Goal: Task Accomplishment & Management: Manage account settings

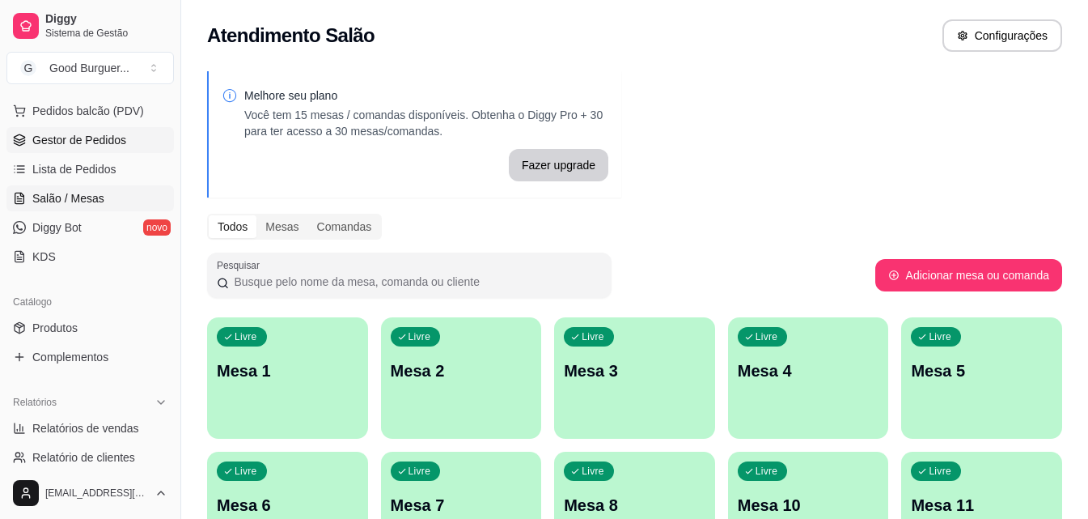
scroll to position [243, 0]
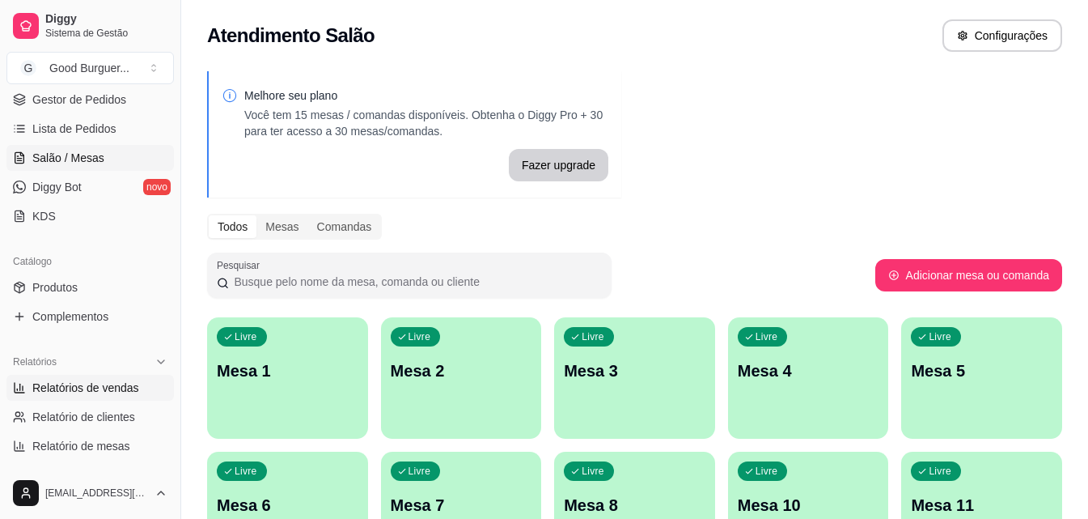
click at [91, 379] on span "Relatórios de vendas" at bounding box center [85, 387] width 107 height 16
select select "ALL"
select select "0"
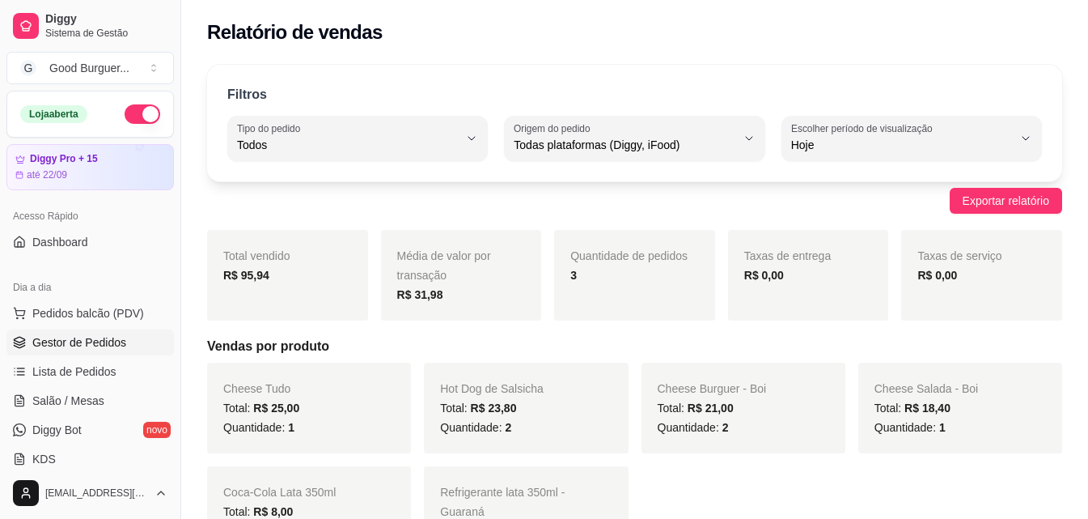
click at [95, 344] on span "Gestor de Pedidos" at bounding box center [79, 342] width 94 height 16
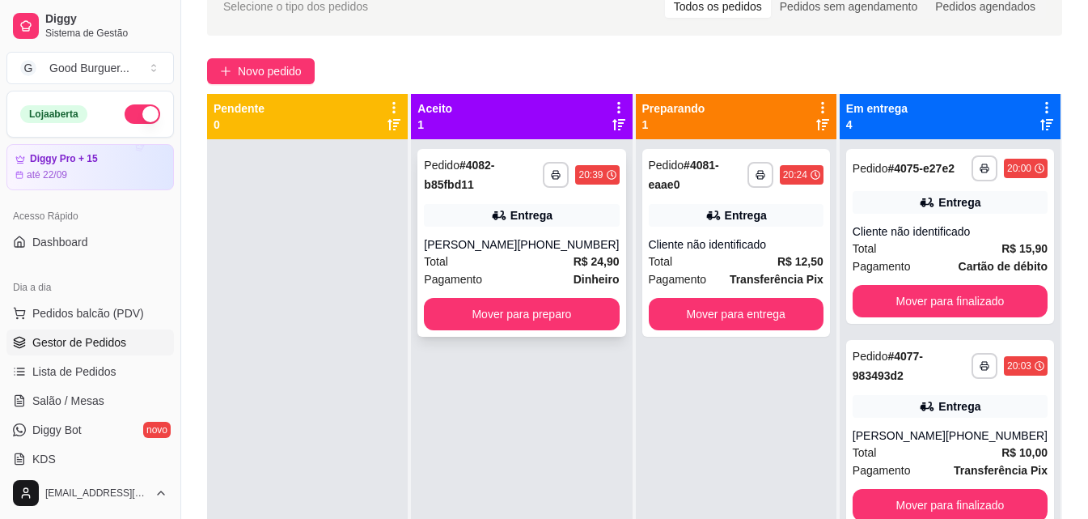
scroll to position [81, 0]
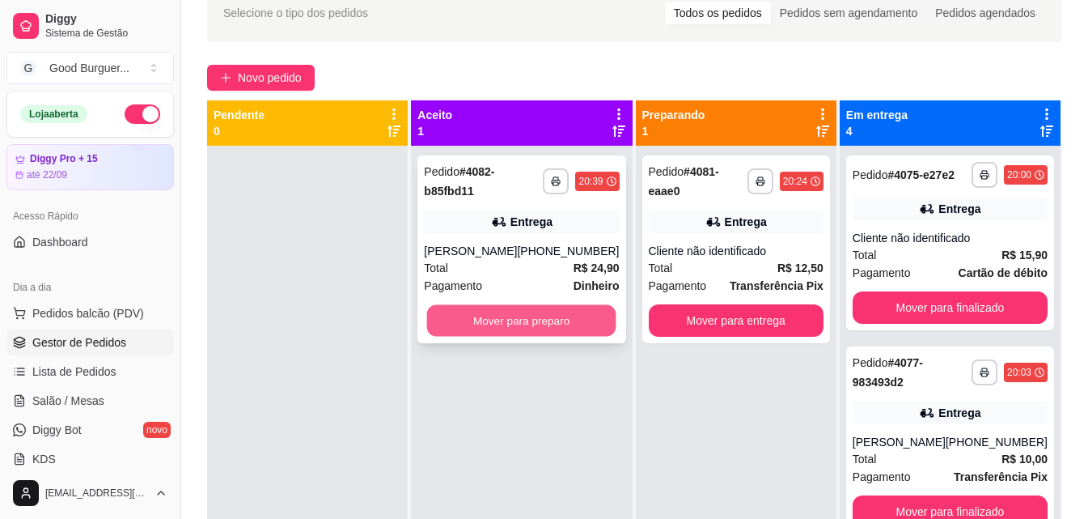
click at [570, 323] on button "Mover para preparo" at bounding box center [521, 321] width 189 height 32
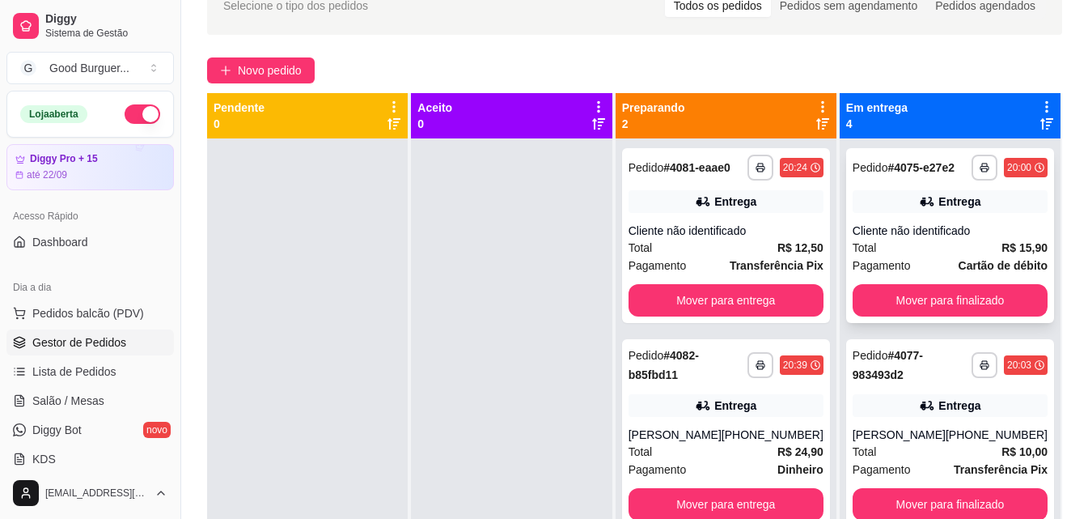
scroll to position [85, 0]
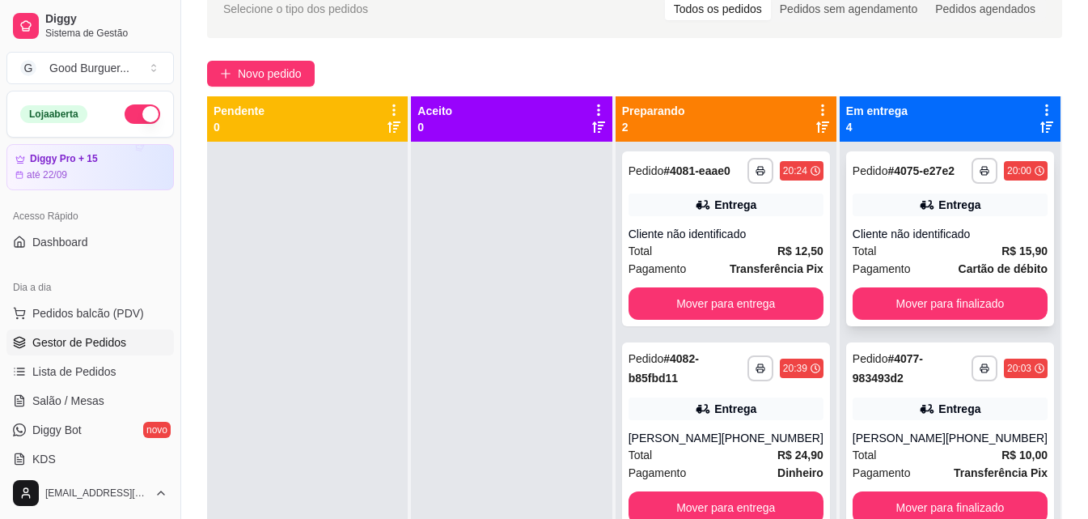
click at [947, 320] on button "Mover para finalizado" at bounding box center [950, 303] width 195 height 32
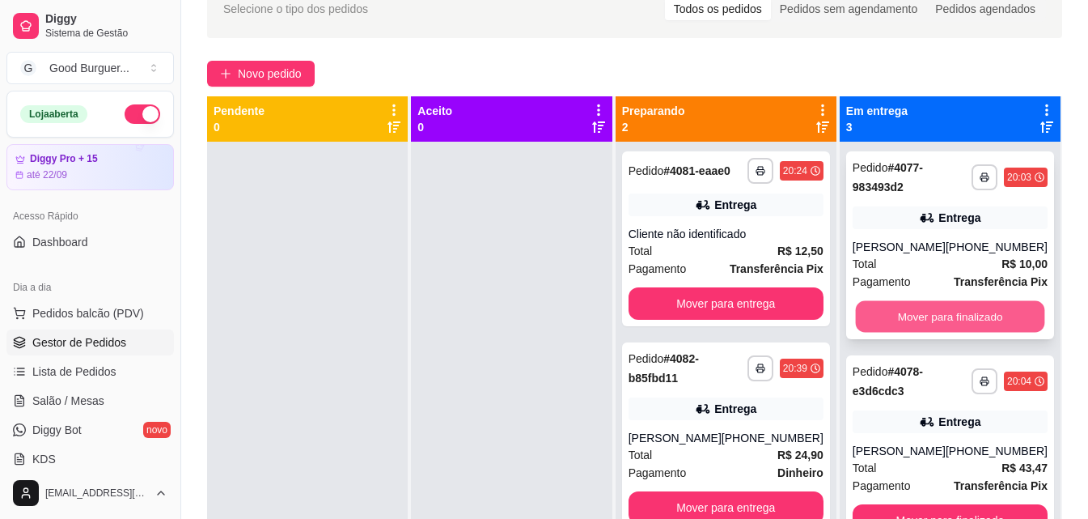
click at [935, 316] on button "Mover para finalizado" at bounding box center [949, 317] width 189 height 32
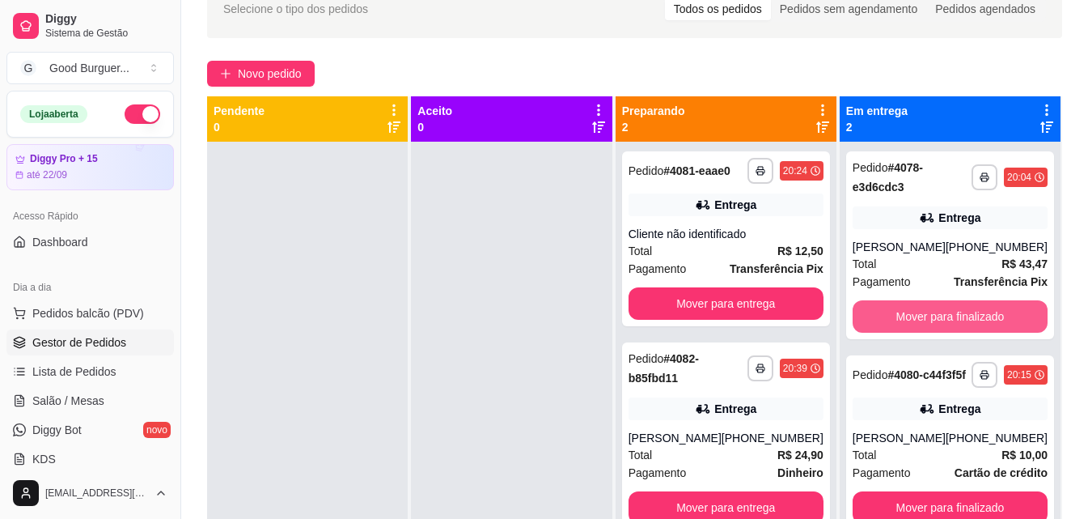
click at [935, 316] on button "Mover para finalizado" at bounding box center [950, 316] width 195 height 32
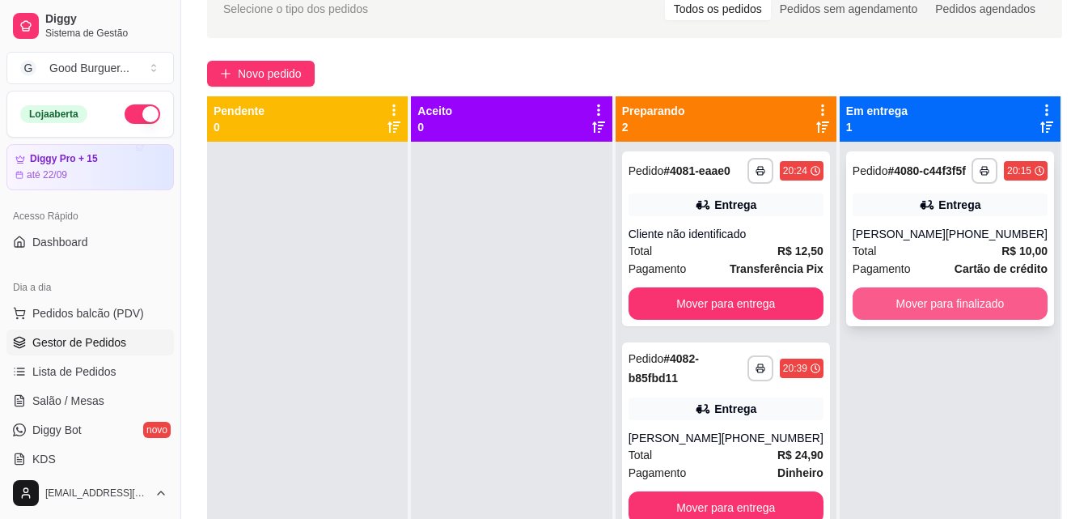
click at [934, 318] on button "Mover para finalizado" at bounding box center [950, 303] width 195 height 32
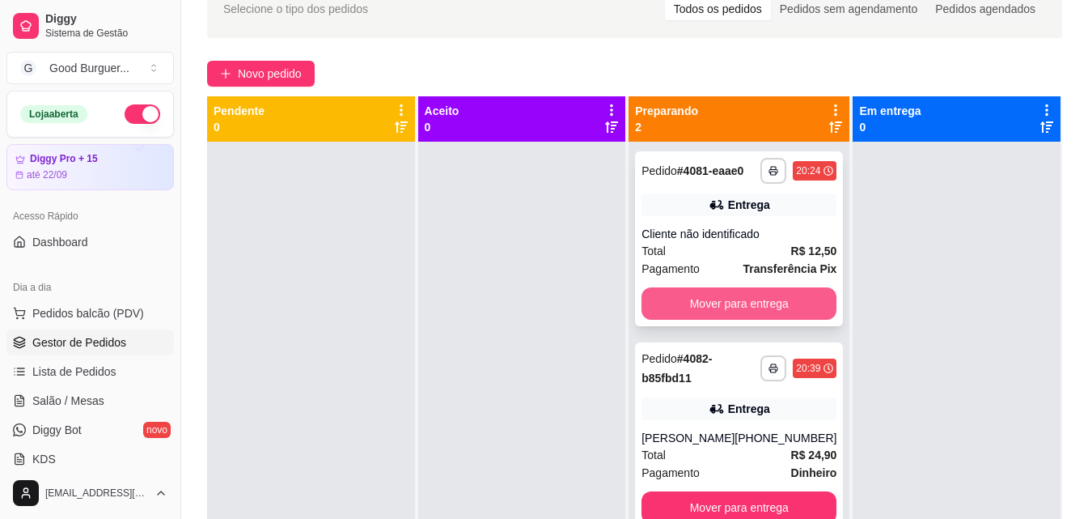
click at [766, 312] on button "Mover para entrega" at bounding box center [739, 303] width 195 height 32
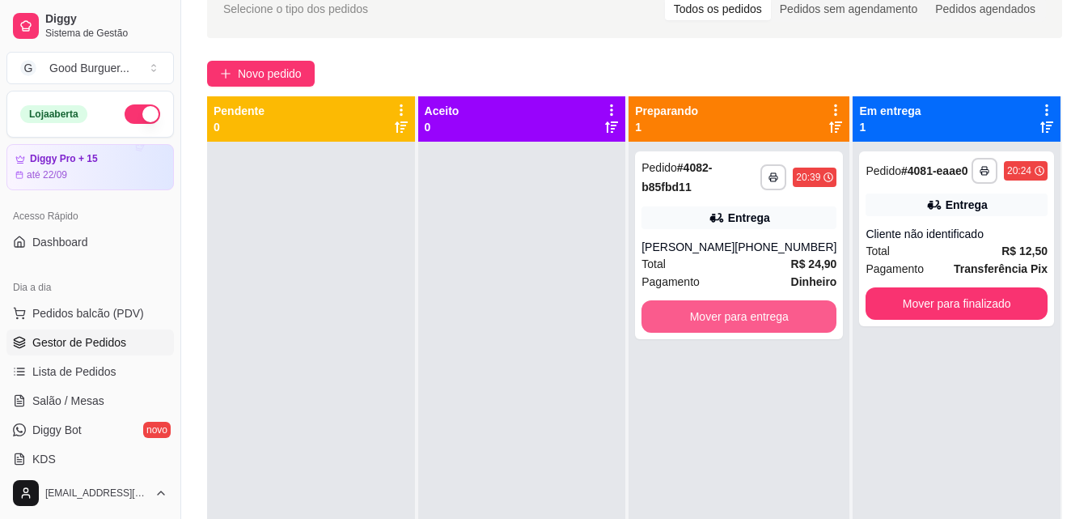
click at [766, 312] on button "Mover para entrega" at bounding box center [739, 316] width 195 height 32
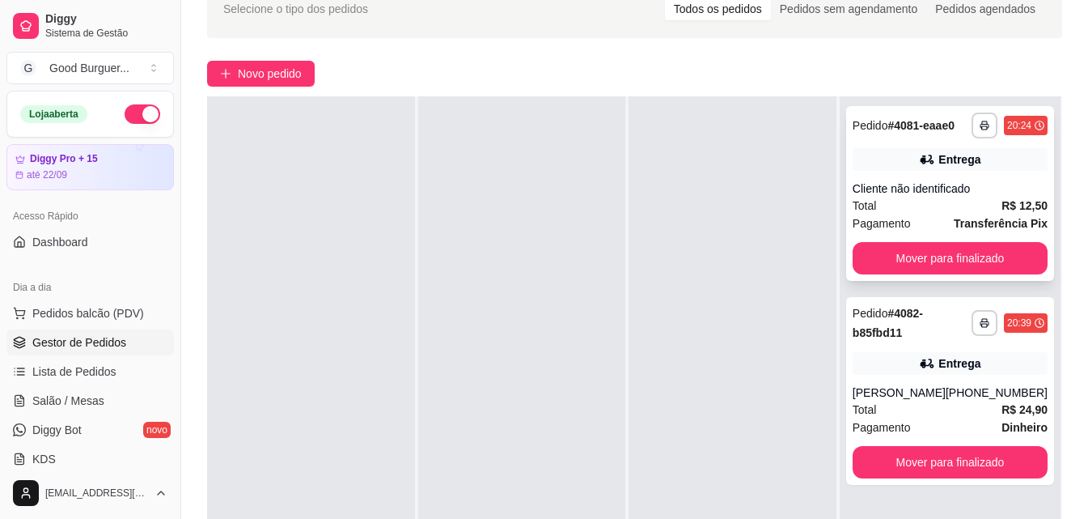
scroll to position [0, 0]
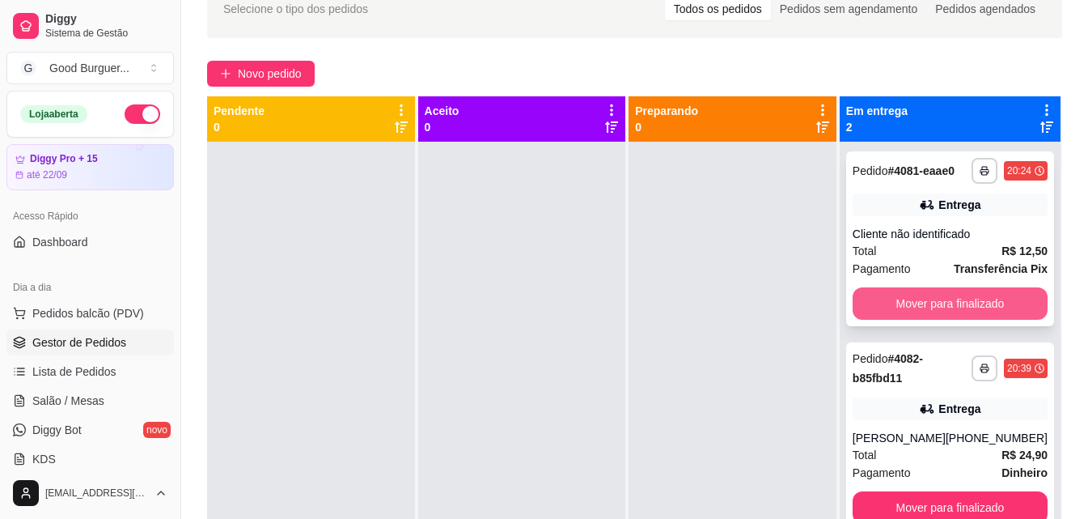
click at [938, 295] on button "Mover para finalizado" at bounding box center [950, 303] width 195 height 32
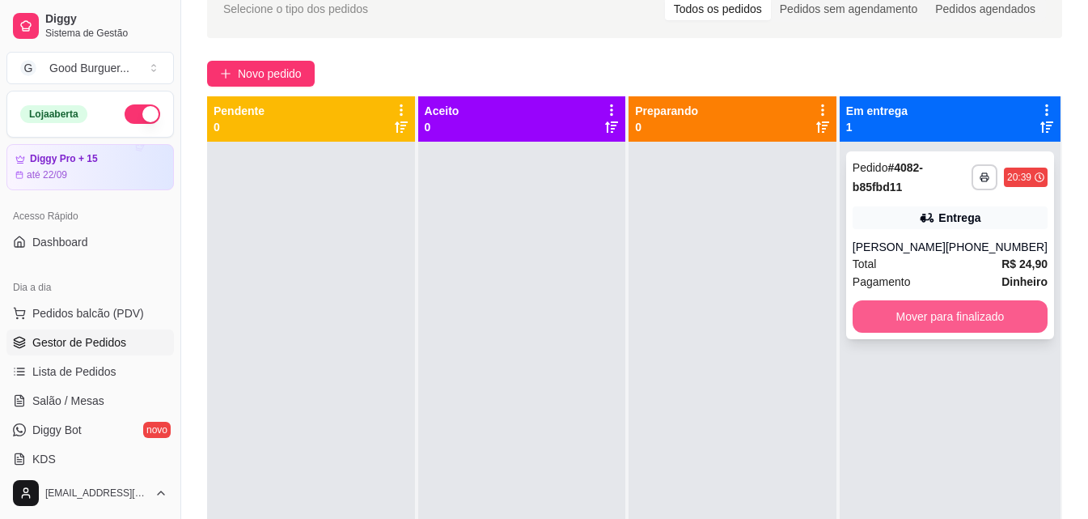
click at [953, 314] on button "Mover para finalizado" at bounding box center [950, 316] width 195 height 32
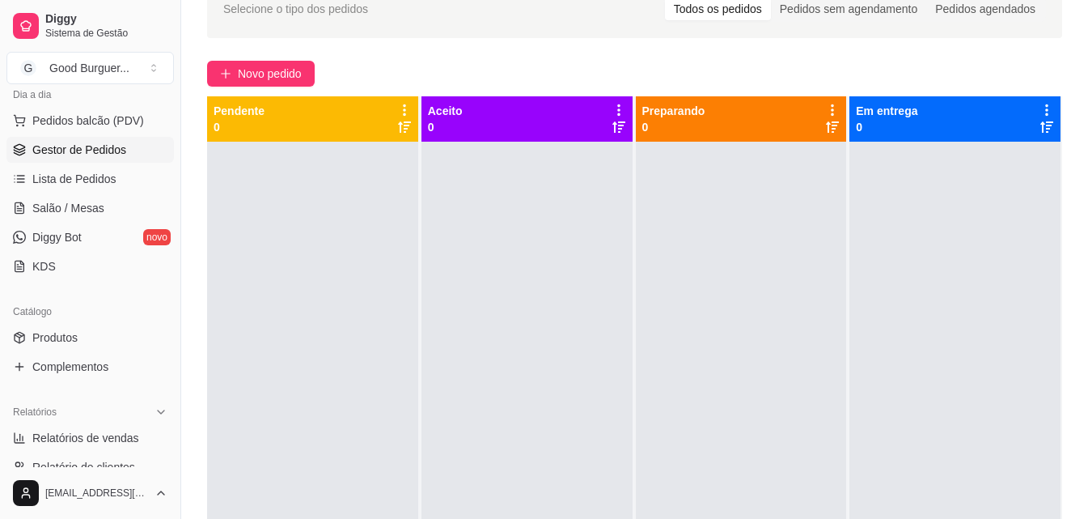
scroll to position [243, 0]
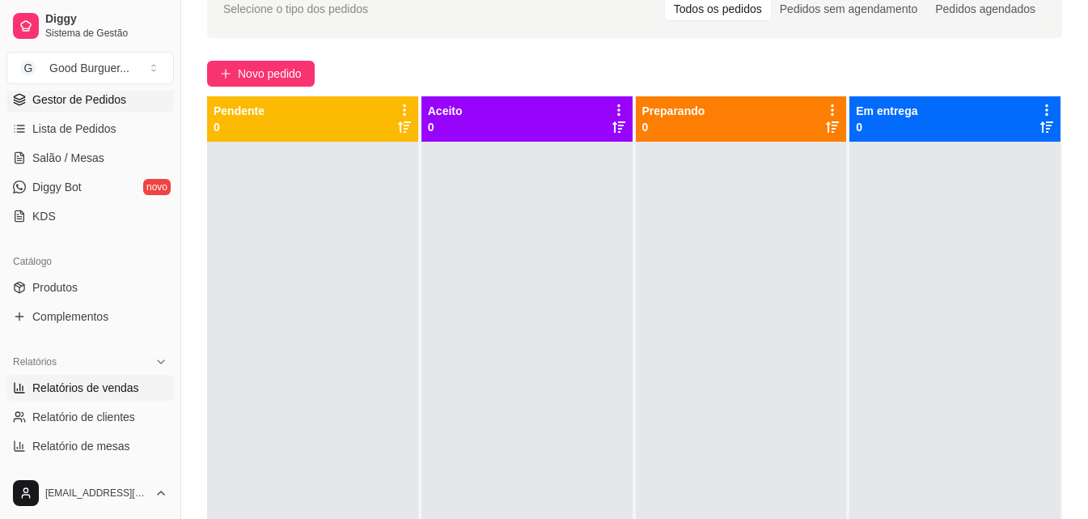
click at [94, 389] on span "Relatórios de vendas" at bounding box center [85, 387] width 107 height 16
select select "ALL"
select select "0"
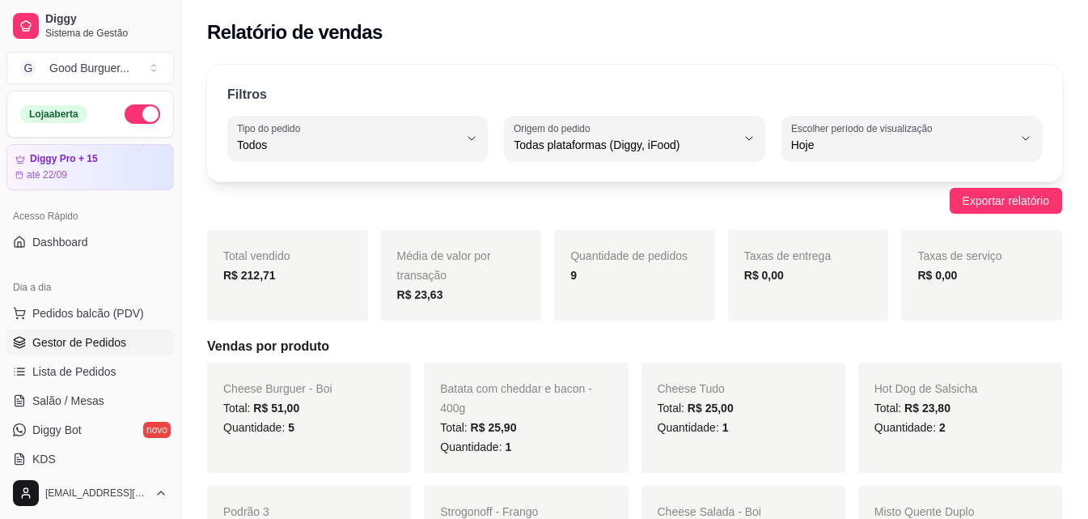
click at [71, 338] on span "Gestor de Pedidos" at bounding box center [79, 342] width 94 height 16
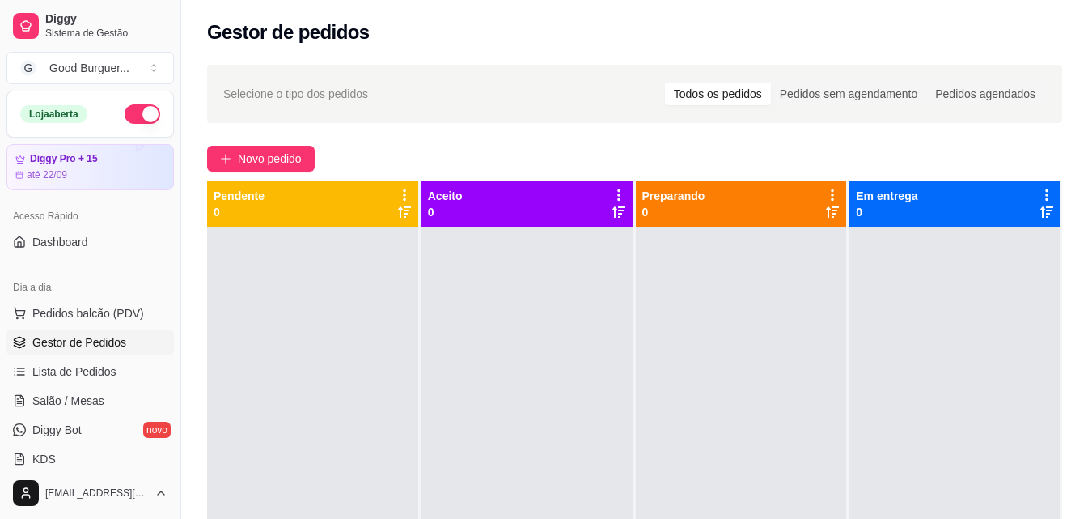
click at [6, 329] on link "Gestor de Pedidos" at bounding box center [89, 342] width 167 height 26
click at [86, 396] on span "Salão / Mesas" at bounding box center [68, 400] width 72 height 16
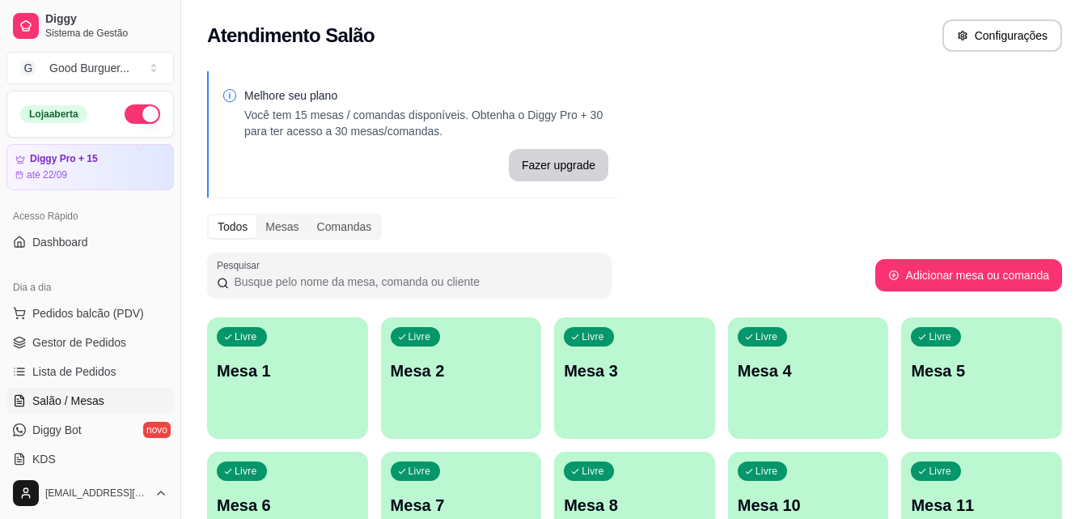
click at [330, 355] on div "Livre Mesa 1" at bounding box center [287, 368] width 161 height 102
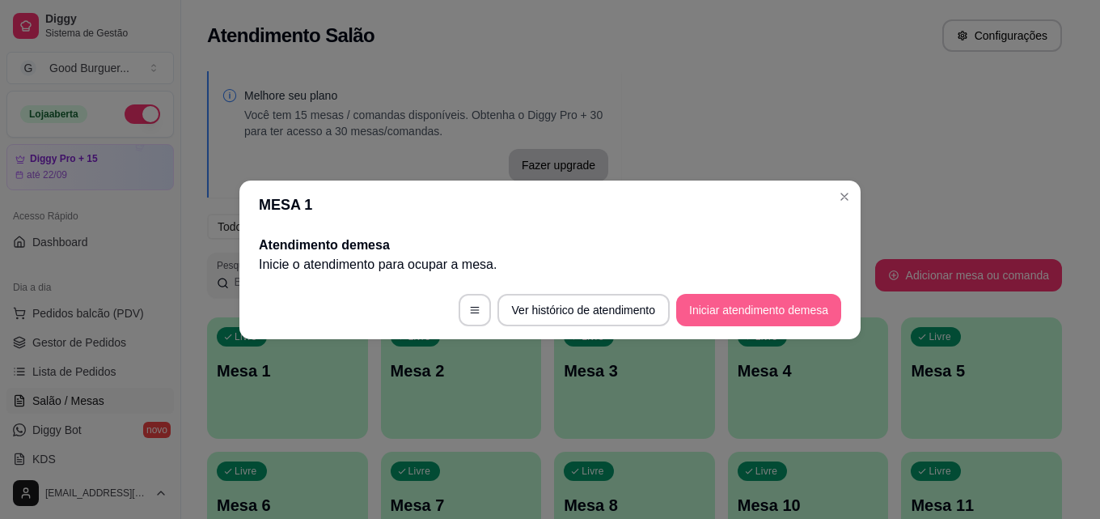
click at [759, 312] on button "Iniciar atendimento de mesa" at bounding box center [758, 310] width 165 height 32
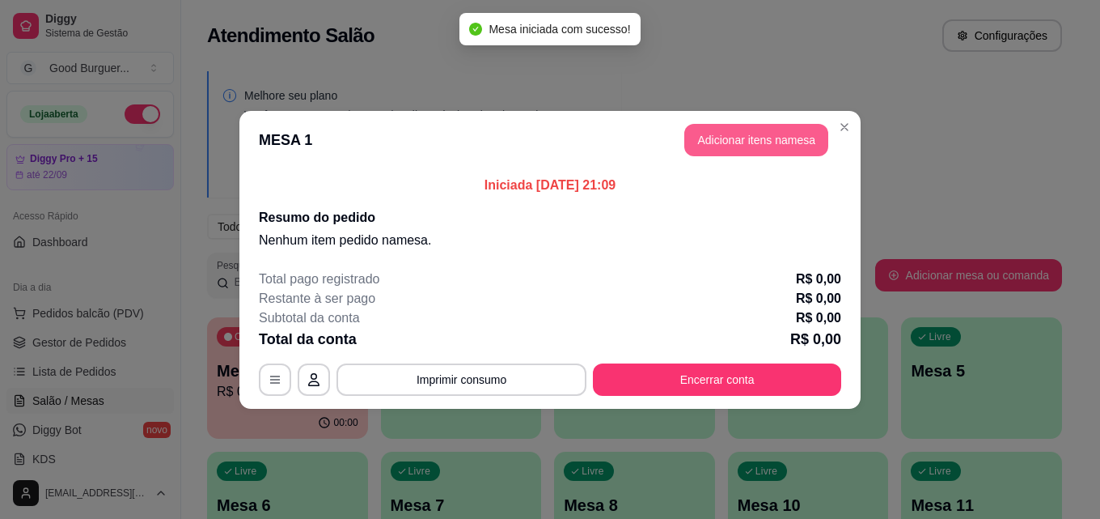
click at [756, 146] on button "Adicionar itens na mesa" at bounding box center [756, 140] width 144 height 32
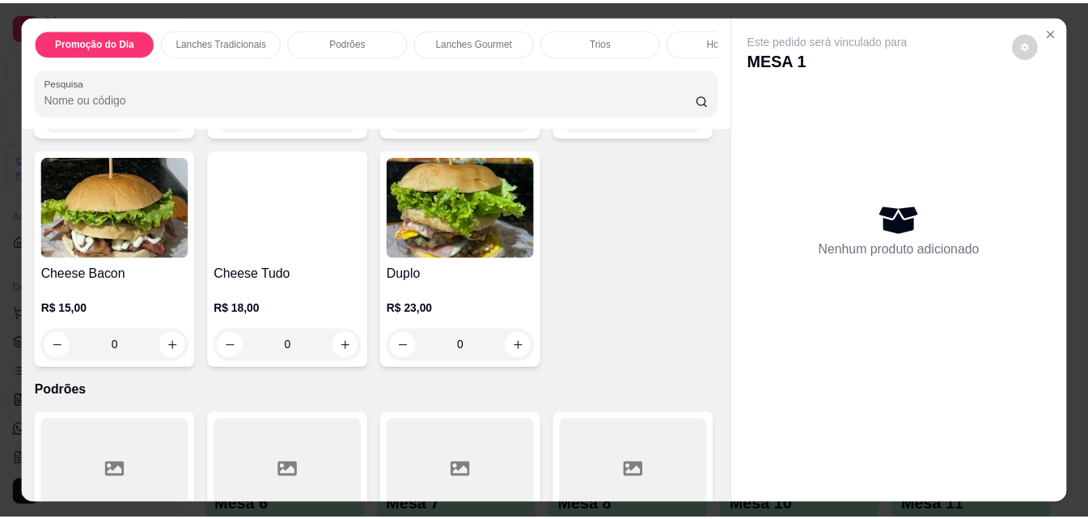
scroll to position [890, 0]
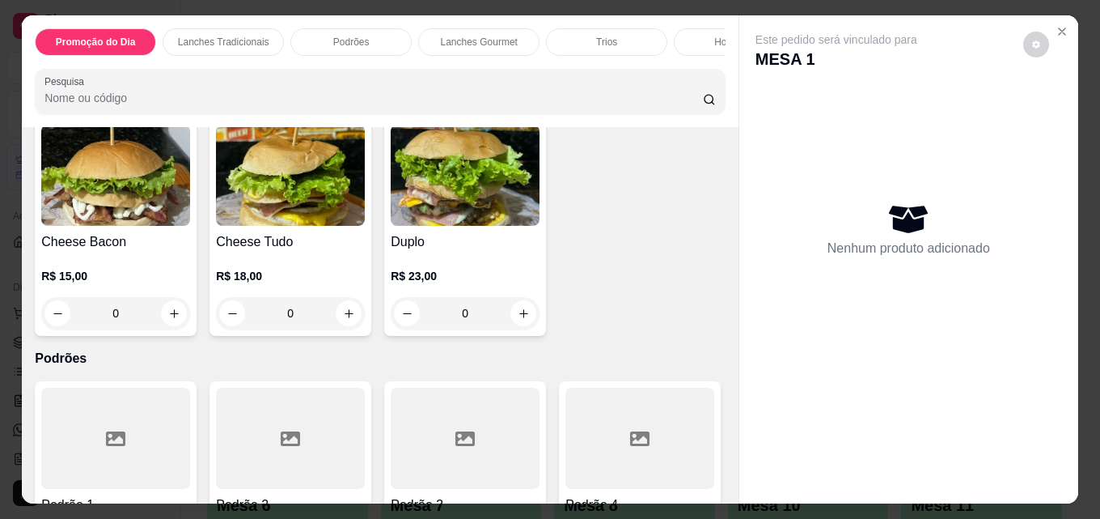
click at [365, 226] on img at bounding box center [290, 175] width 149 height 101
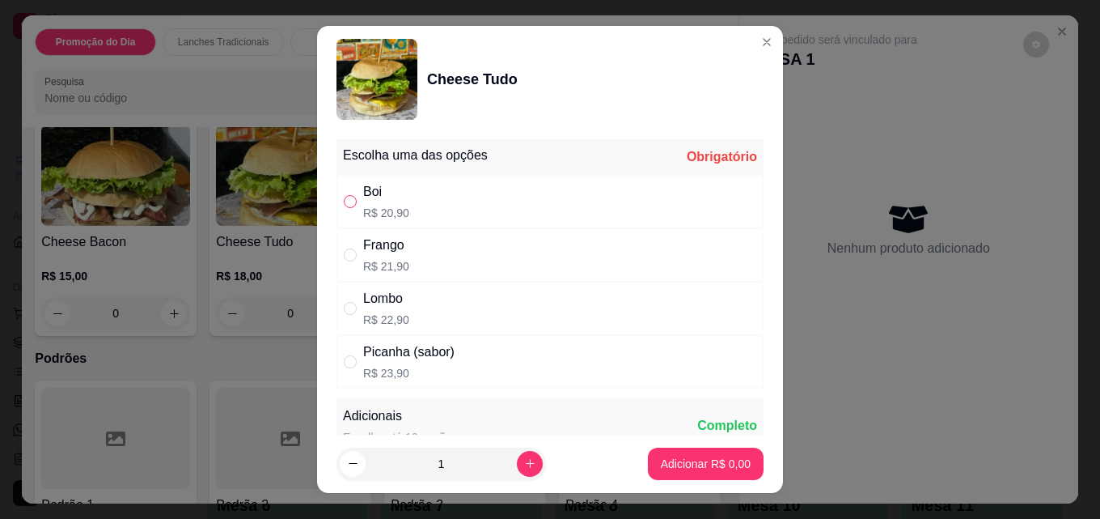
click at [350, 199] on input "" at bounding box center [350, 201] width 13 height 13
radio input "true"
click at [684, 464] on p "Adicionar R$ 20,90" at bounding box center [703, 462] width 94 height 15
type input "1"
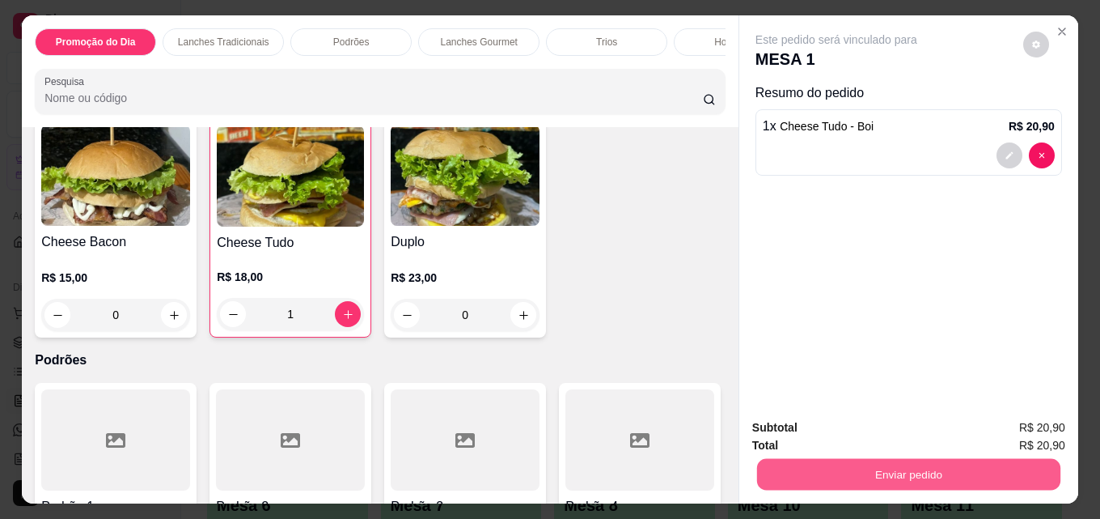
click at [865, 464] on button "Enviar pedido" at bounding box center [908, 474] width 303 height 32
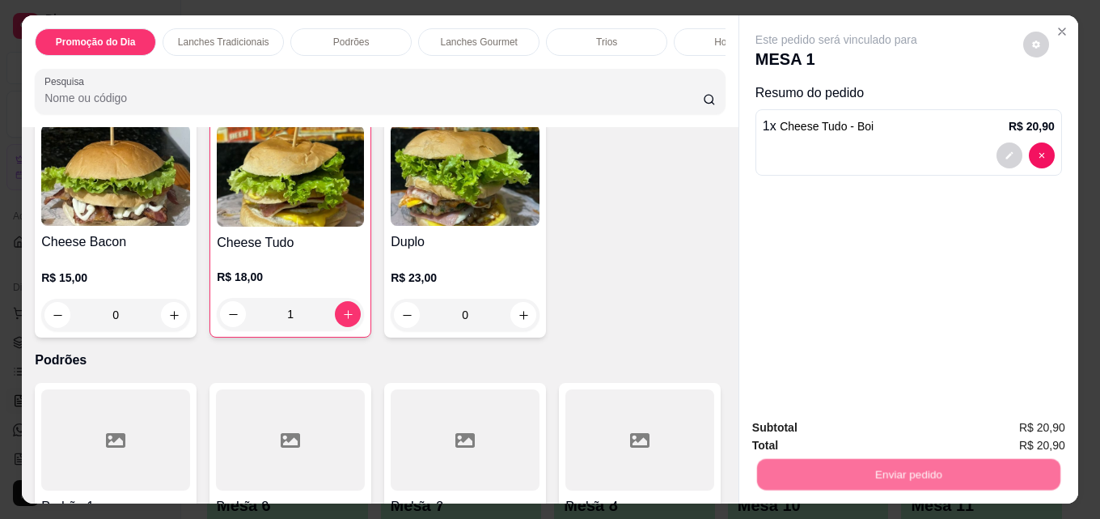
click at [787, 417] on button "Não registrar e enviar pedido" at bounding box center [855, 428] width 168 height 31
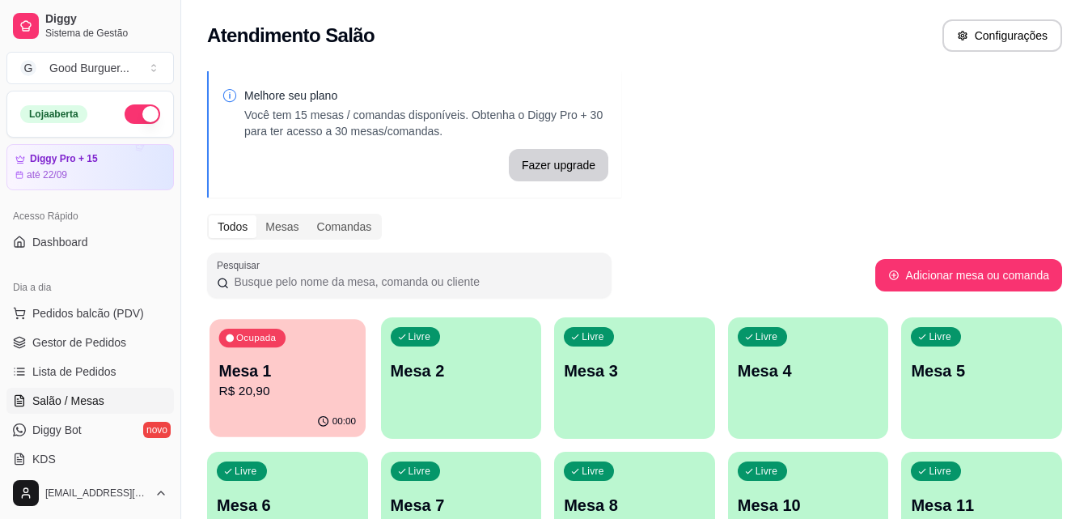
click at [297, 395] on p "R$ 20,90" at bounding box center [287, 391] width 137 height 19
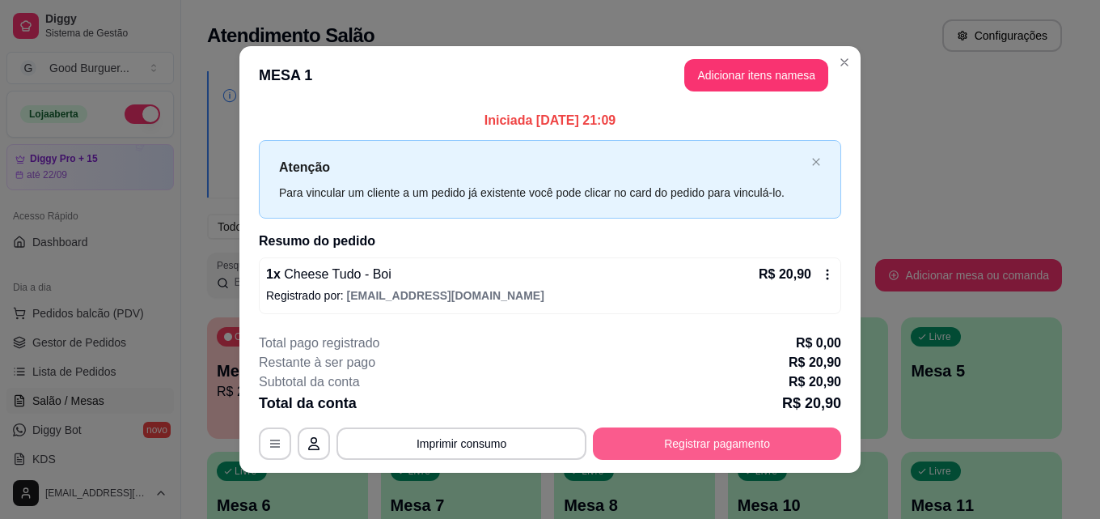
click at [708, 451] on button "Registrar pagamento" at bounding box center [717, 443] width 248 height 32
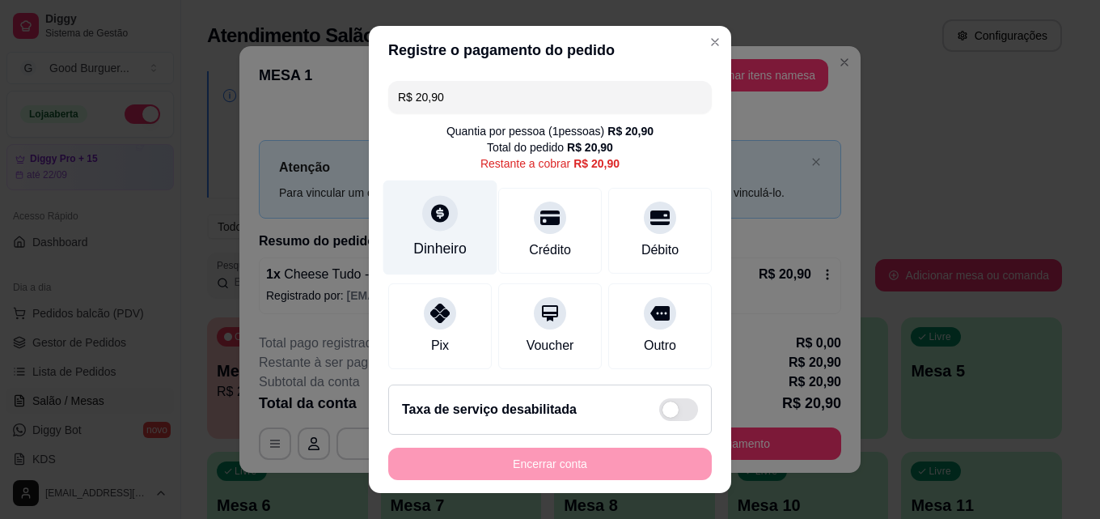
click at [419, 239] on div "Dinheiro" at bounding box center [439, 248] width 53 height 21
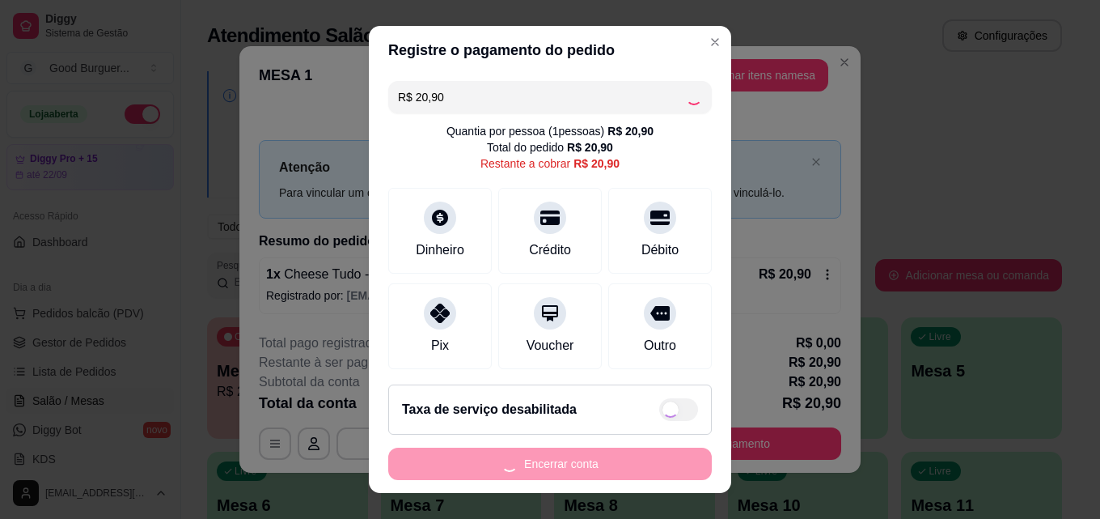
type input "R$ 0,00"
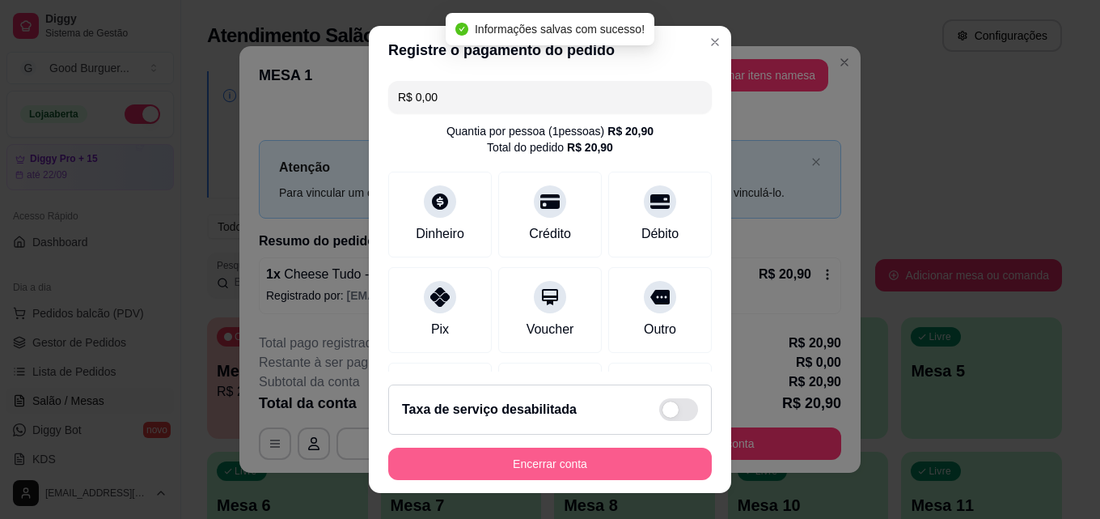
click at [576, 470] on button "Encerrar conta" at bounding box center [550, 463] width 324 height 32
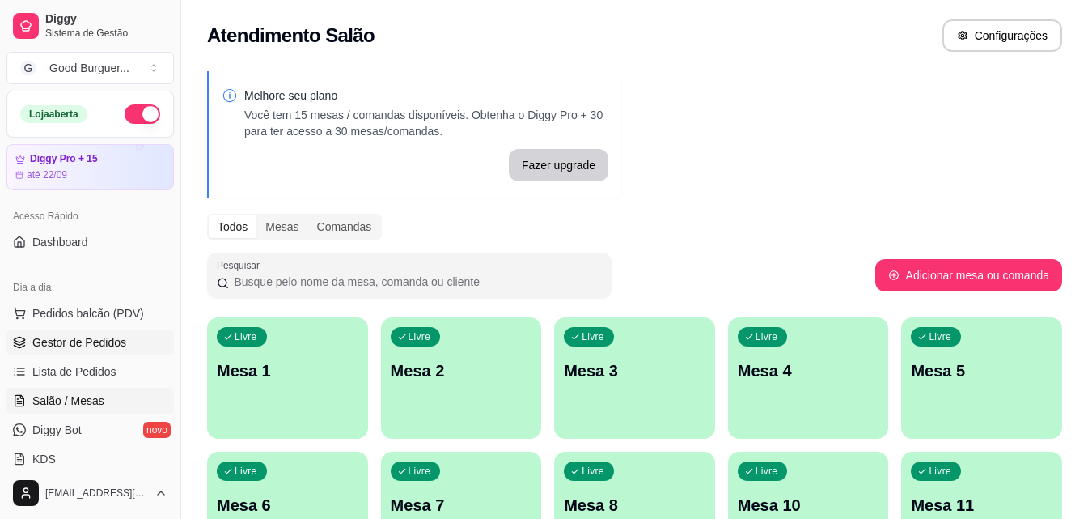
click at [102, 341] on span "Gestor de Pedidos" at bounding box center [79, 342] width 94 height 16
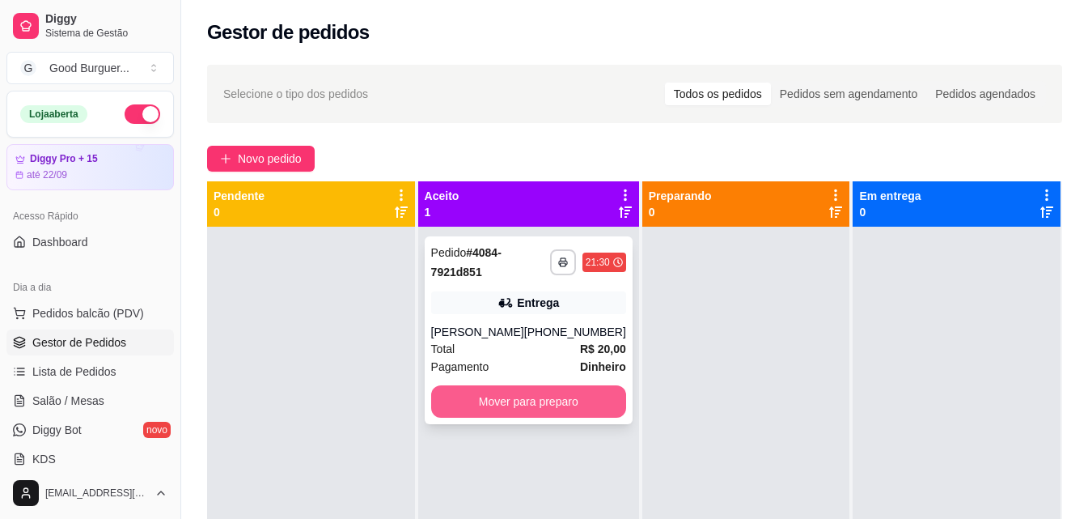
click at [517, 405] on button "Mover para preparo" at bounding box center [528, 401] width 195 height 32
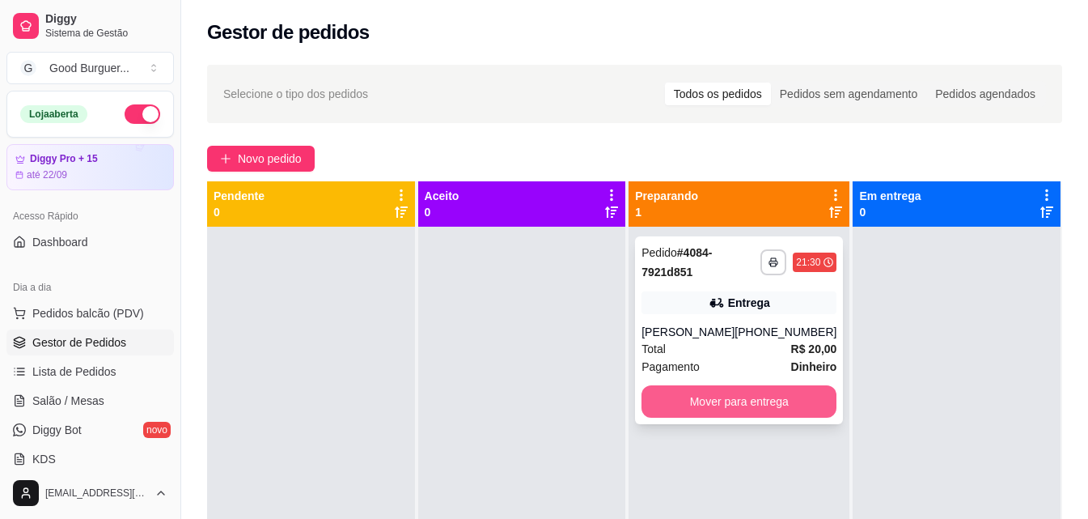
click at [693, 407] on button "Mover para entrega" at bounding box center [739, 401] width 195 height 32
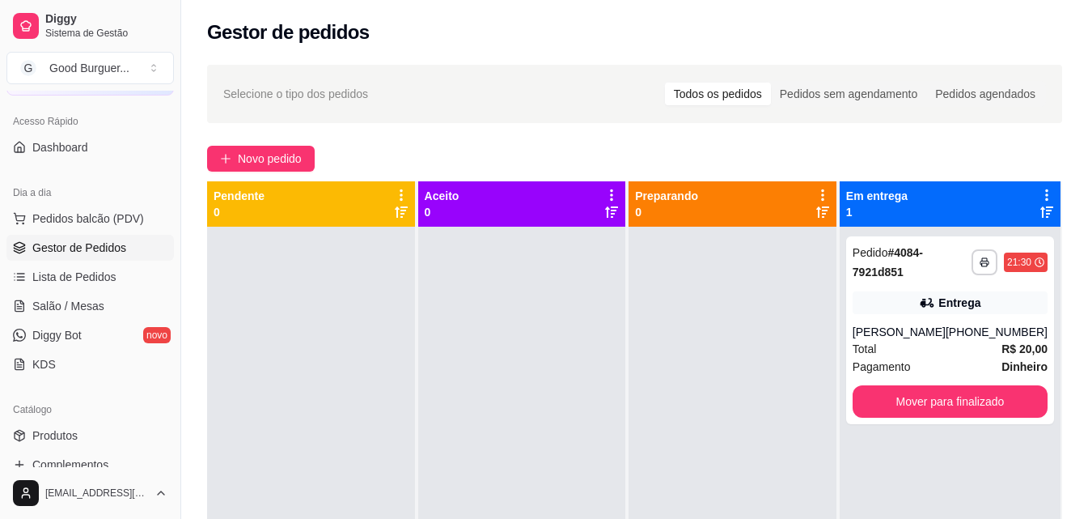
scroll to position [243, 0]
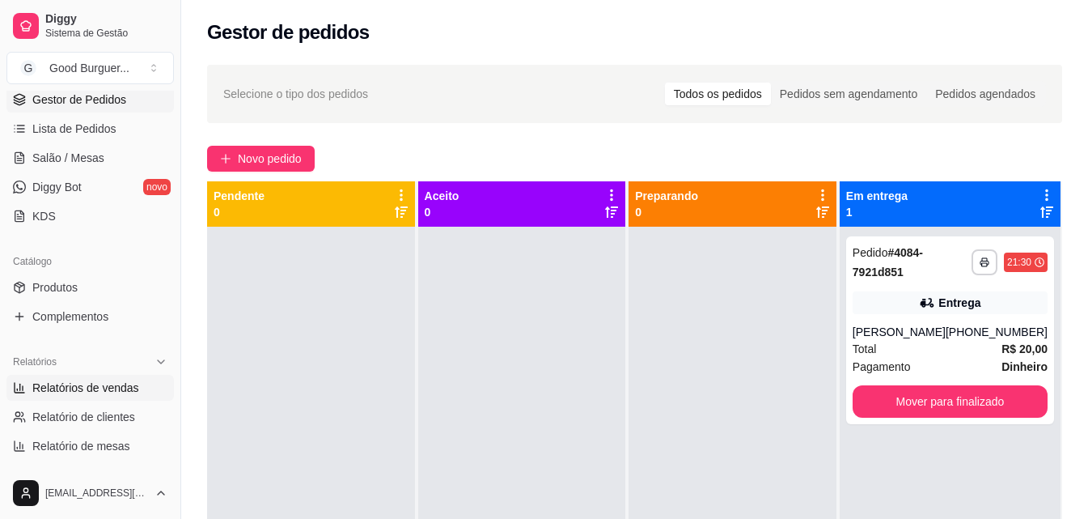
click at [82, 383] on span "Relatórios de vendas" at bounding box center [85, 387] width 107 height 16
select select "ALL"
select select "0"
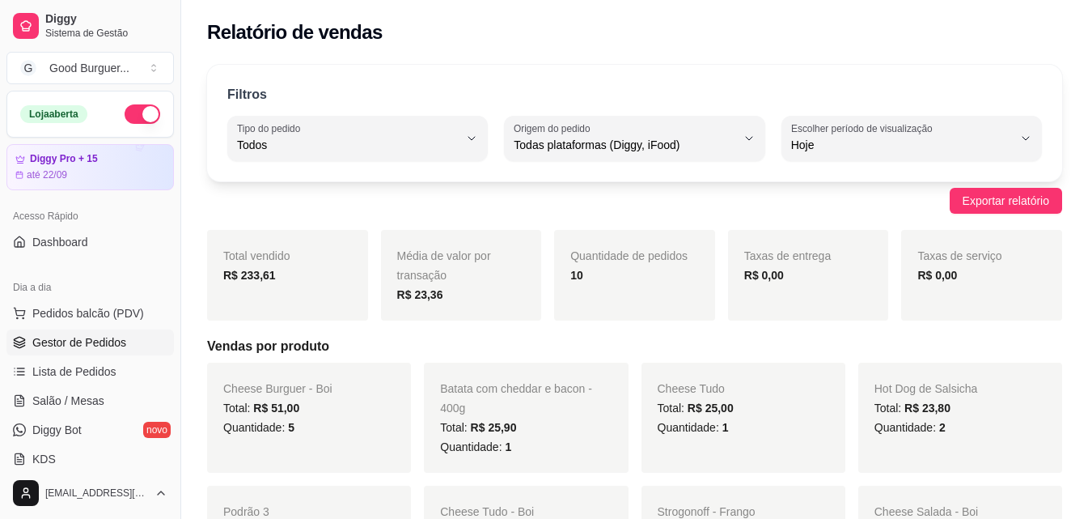
click at [87, 341] on span "Gestor de Pedidos" at bounding box center [79, 342] width 94 height 16
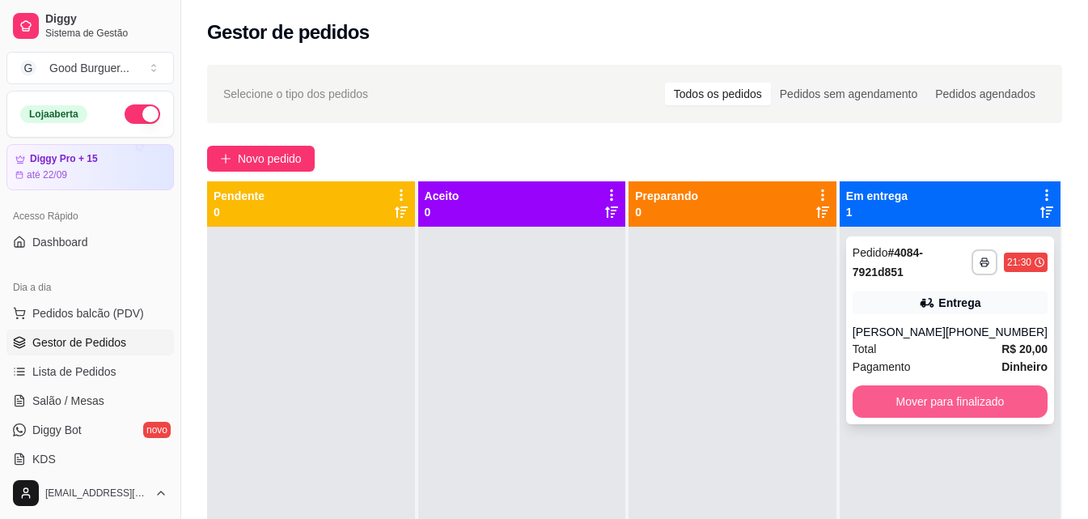
click at [925, 405] on button "Mover para finalizado" at bounding box center [950, 401] width 195 height 32
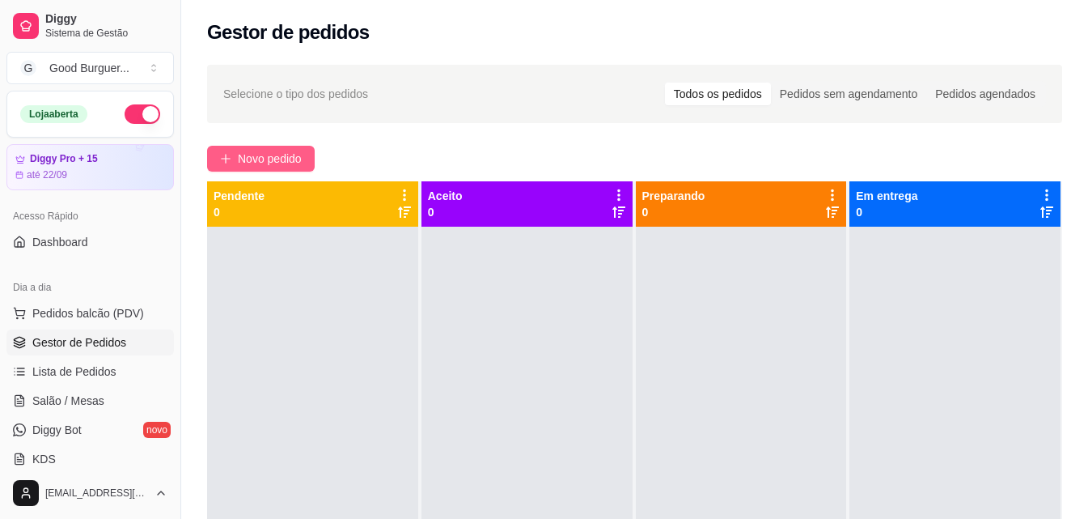
click at [265, 161] on span "Novo pedido" at bounding box center [270, 159] width 64 height 18
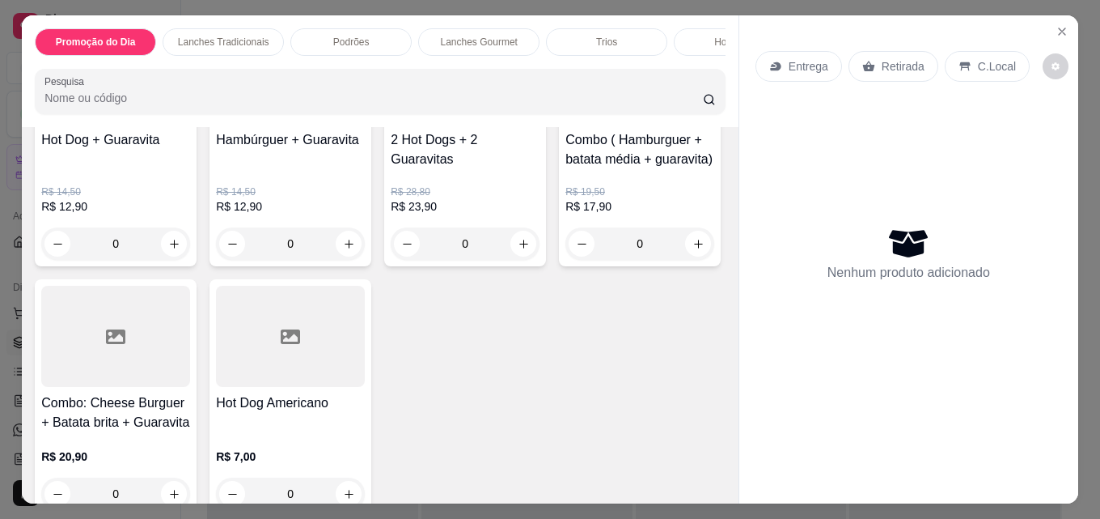
scroll to position [81, 0]
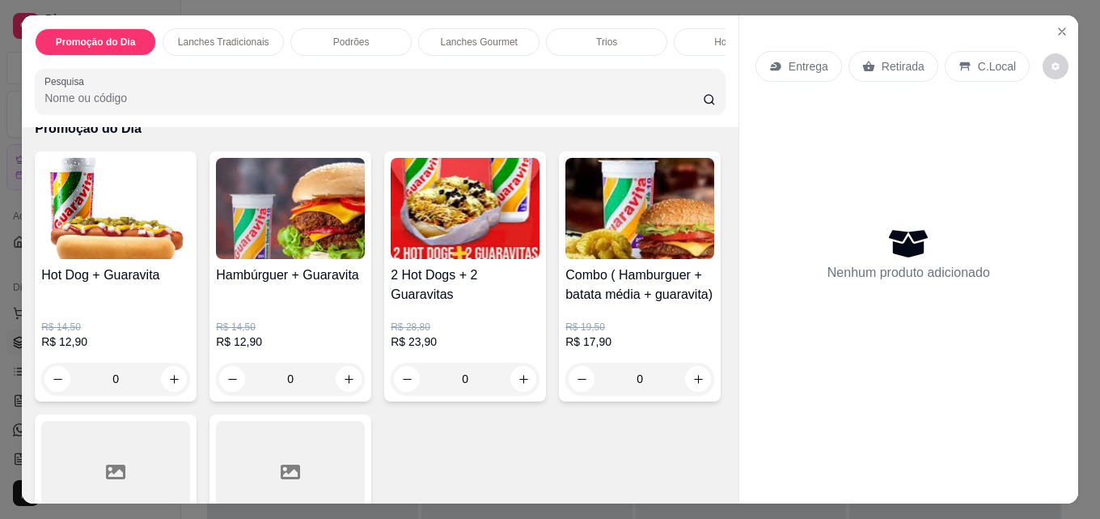
click at [454, 231] on img at bounding box center [465, 208] width 149 height 101
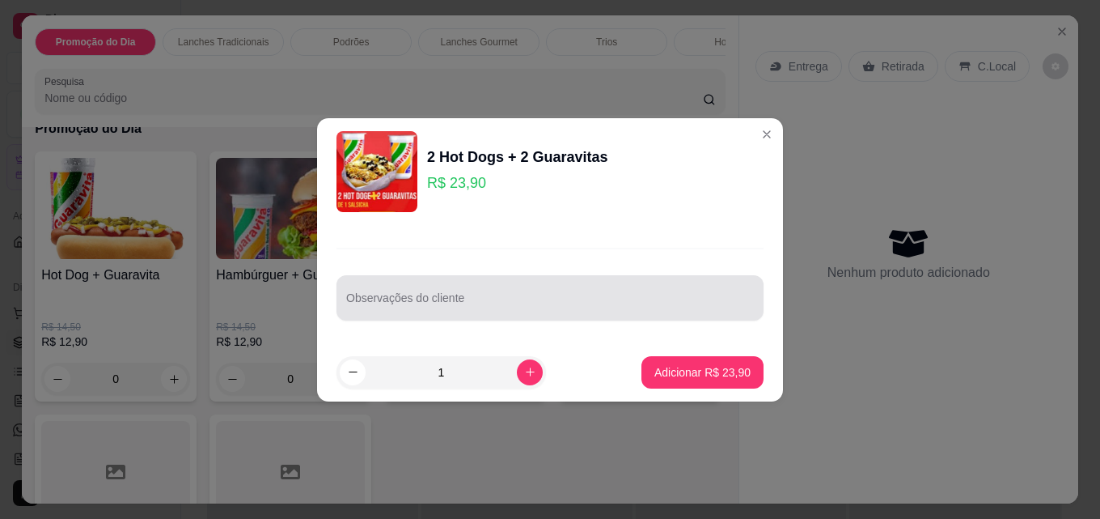
click at [369, 294] on div at bounding box center [550, 298] width 408 height 32
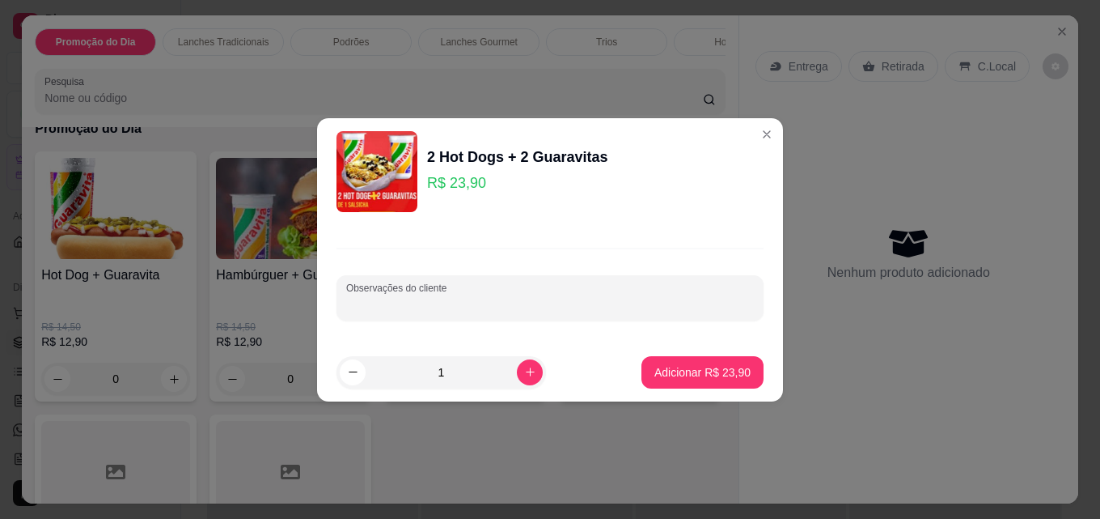
drag, startPoint x: 369, startPoint y: 294, endPoint x: 350, endPoint y: 305, distance: 21.4
click at [350, 305] on input "Observações do cliente" at bounding box center [550, 304] width 408 height 16
paste input "Os dois sem ervilha,sem ketchup,sem azeitona"
drag, startPoint x: 578, startPoint y: 303, endPoint x: 513, endPoint y: 303, distance: 65.5
click at [513, 303] on input "Os dois sem ervilha,sem ketchup,sem azeitona" at bounding box center [550, 304] width 408 height 16
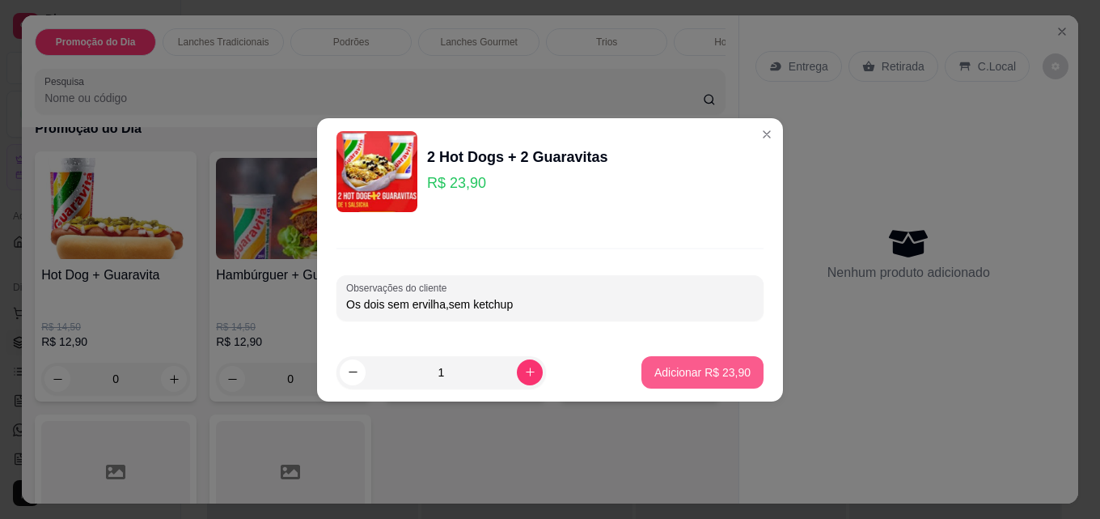
type input "Os dois sem ervilha,sem ketchup"
click at [682, 379] on p "Adicionar R$ 23,90" at bounding box center [702, 372] width 96 height 16
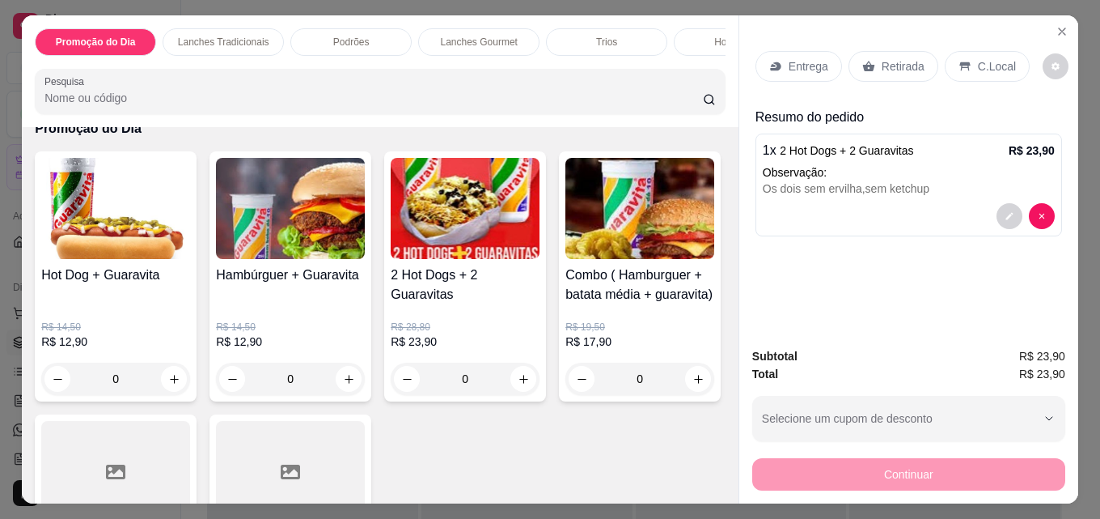
click at [798, 58] on p "Entrega" at bounding box center [809, 66] width 40 height 16
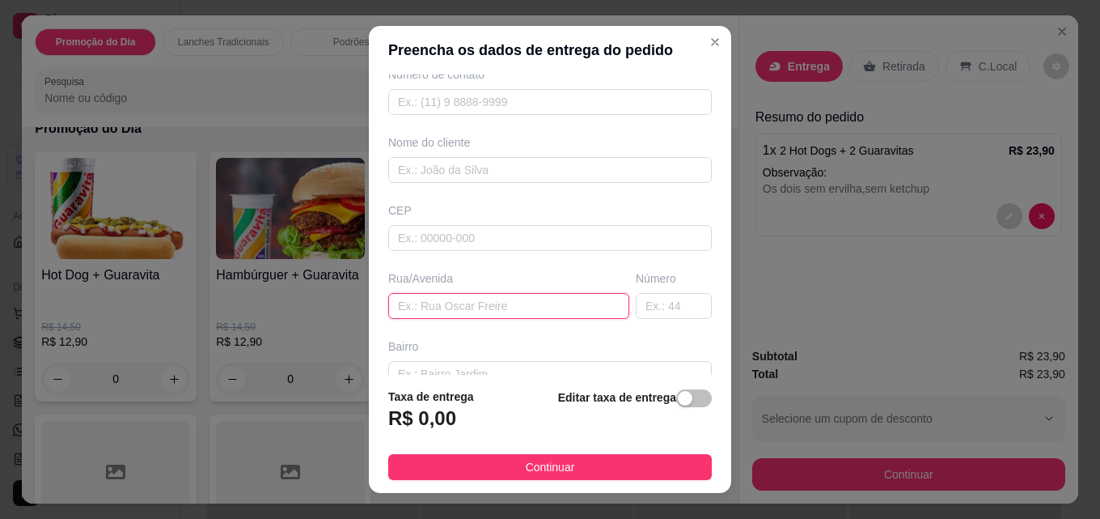
click at [425, 308] on input "text" at bounding box center [508, 306] width 241 height 26
type input "Vale do Sol"
click at [640, 297] on input "text" at bounding box center [674, 306] width 76 height 26
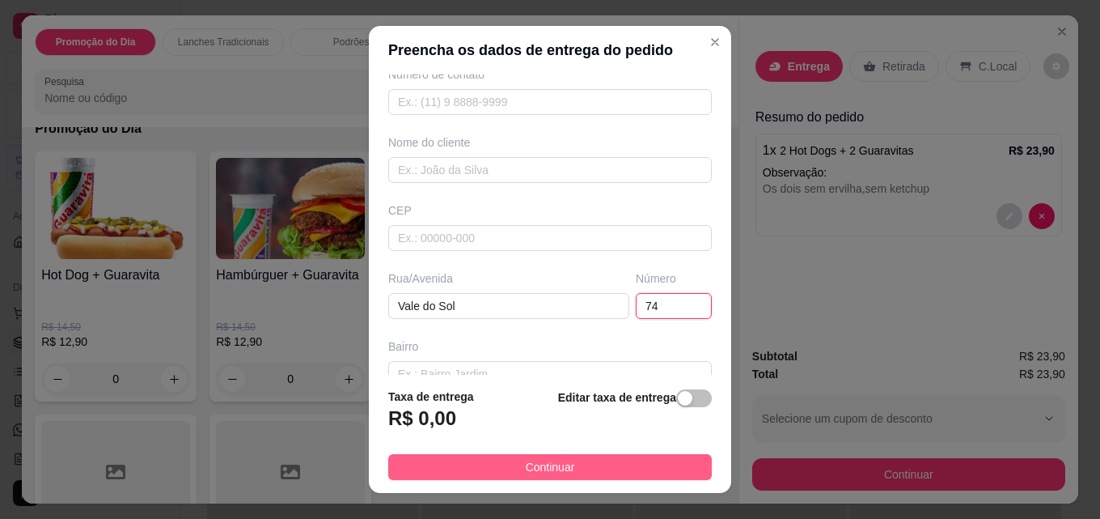
type input "74"
drag, startPoint x: 547, startPoint y: 477, endPoint x: 399, endPoint y: 246, distance: 274.0
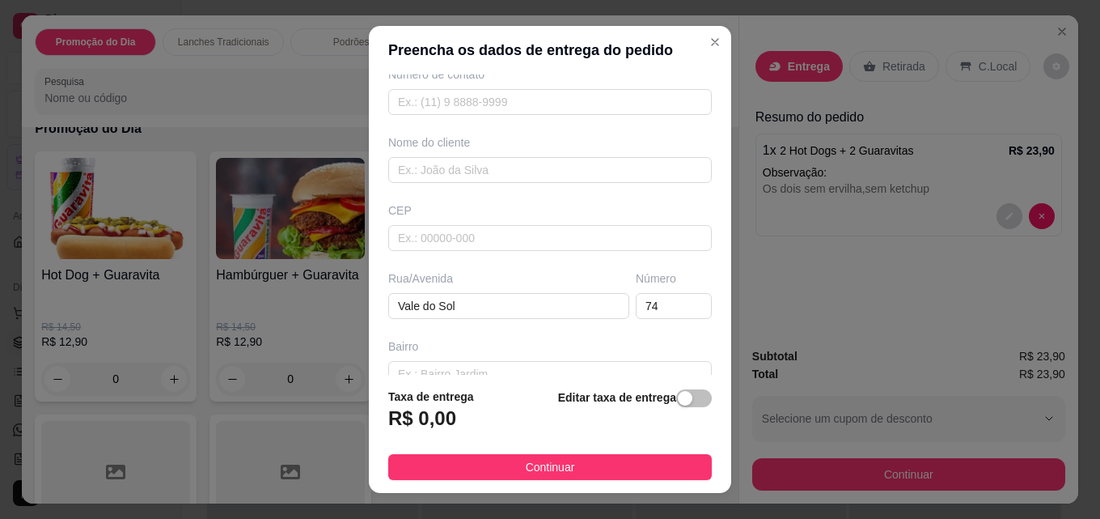
click at [548, 476] on button "Continuar" at bounding box center [550, 467] width 324 height 26
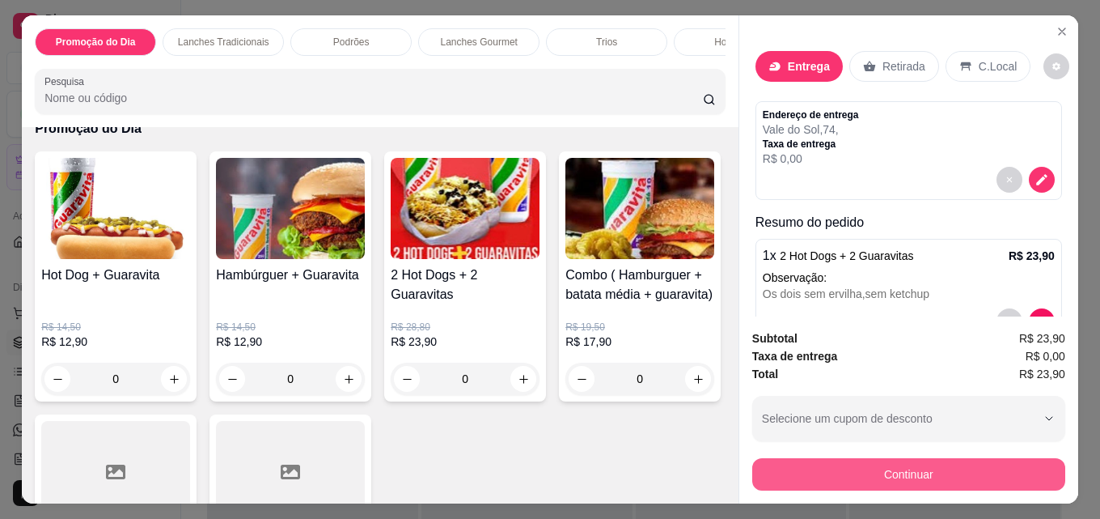
click at [930, 464] on button "Continuar" at bounding box center [908, 474] width 313 height 32
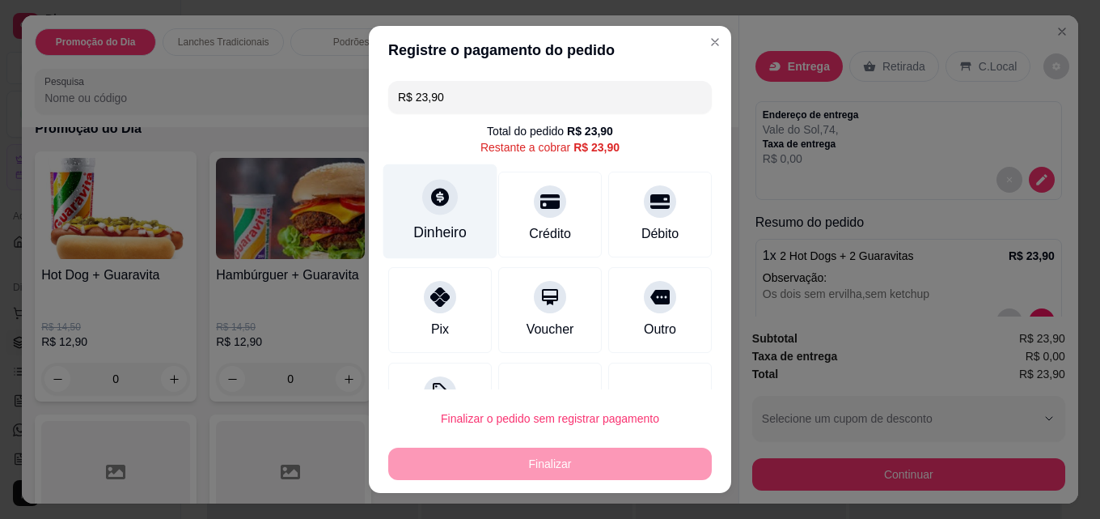
click at [441, 202] on div at bounding box center [440, 197] width 36 height 36
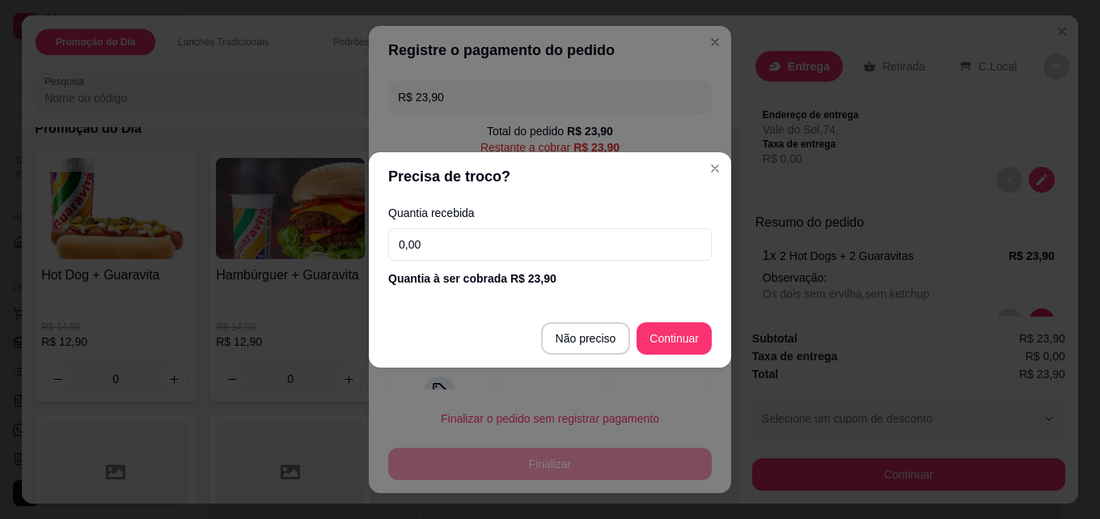
drag, startPoint x: 443, startPoint y: 240, endPoint x: 400, endPoint y: 240, distance: 42.9
click at [400, 240] on input "0,00" at bounding box center [550, 244] width 324 height 32
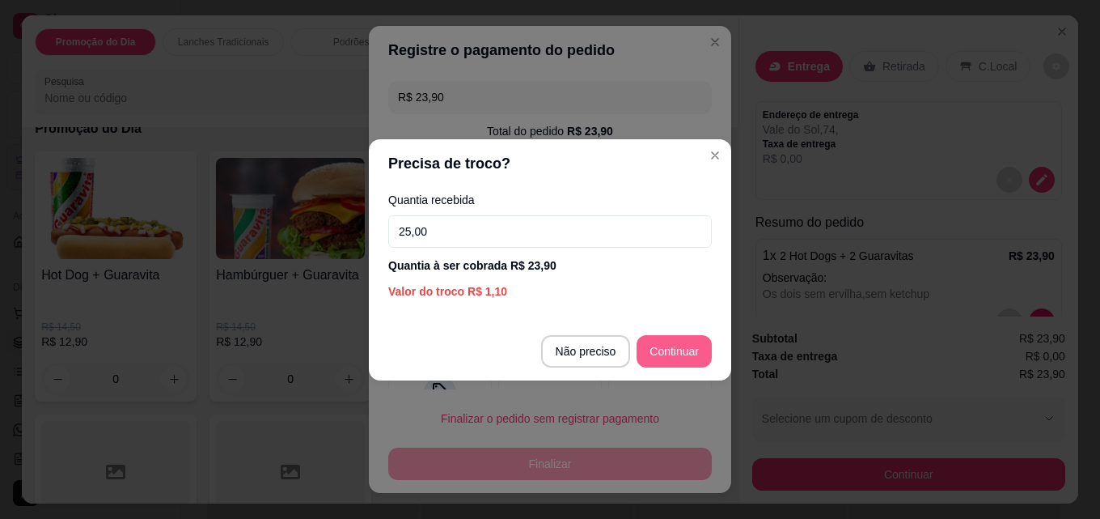
type input "25,00"
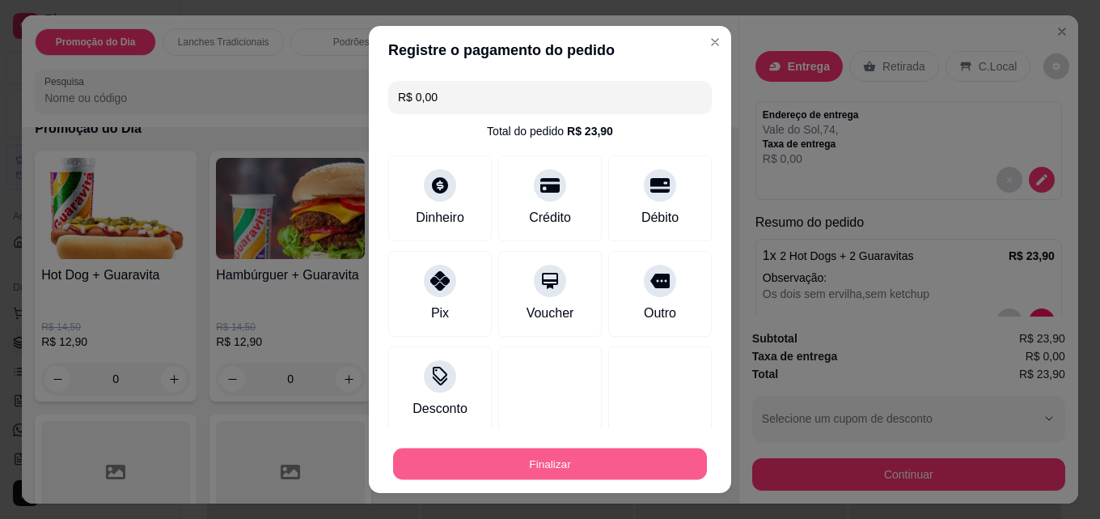
click at [559, 472] on button "Finalizar" at bounding box center [550, 464] width 314 height 32
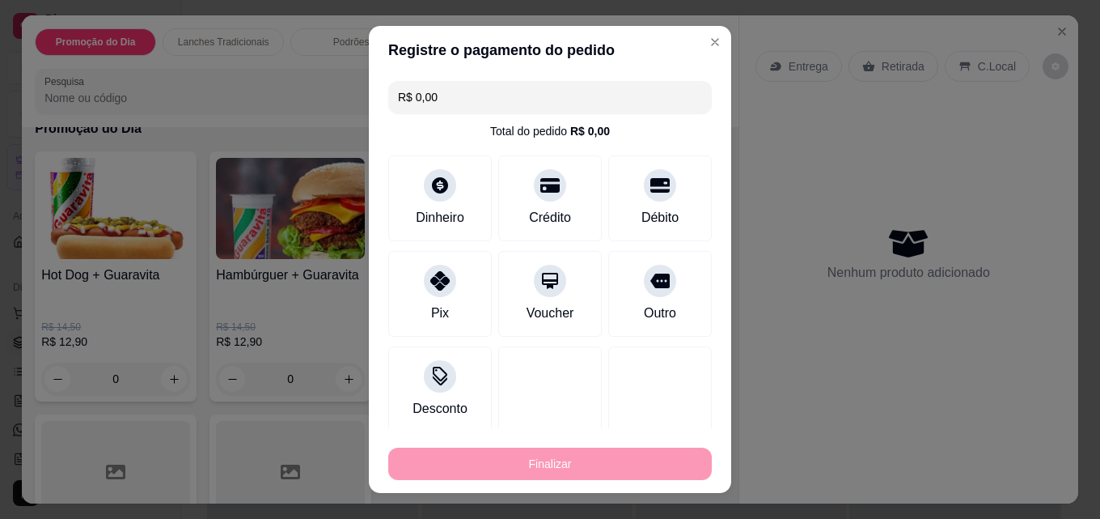
type input "-R$ 23,90"
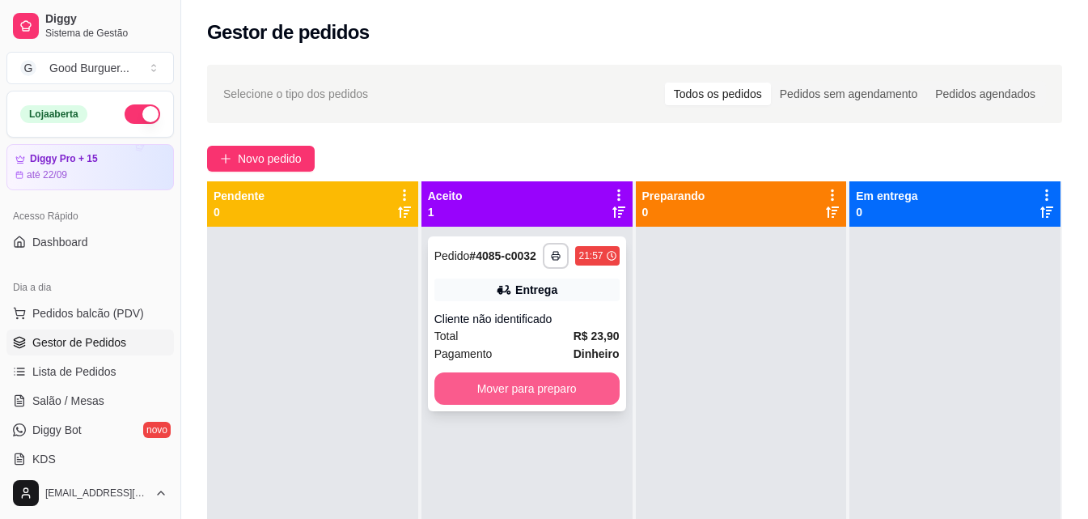
click at [554, 377] on button "Mover para preparo" at bounding box center [526, 388] width 185 height 32
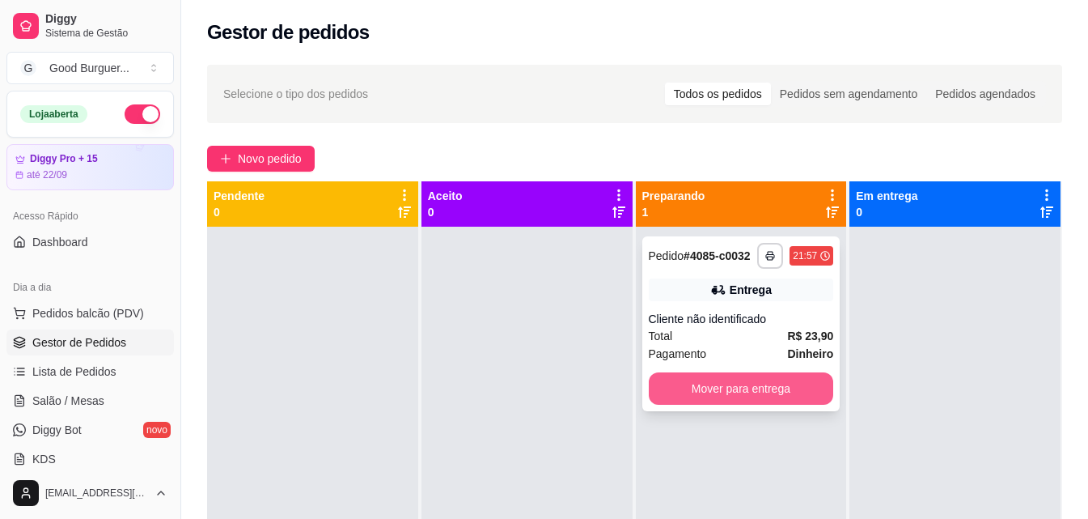
click at [753, 384] on button "Mover para entrega" at bounding box center [741, 388] width 185 height 32
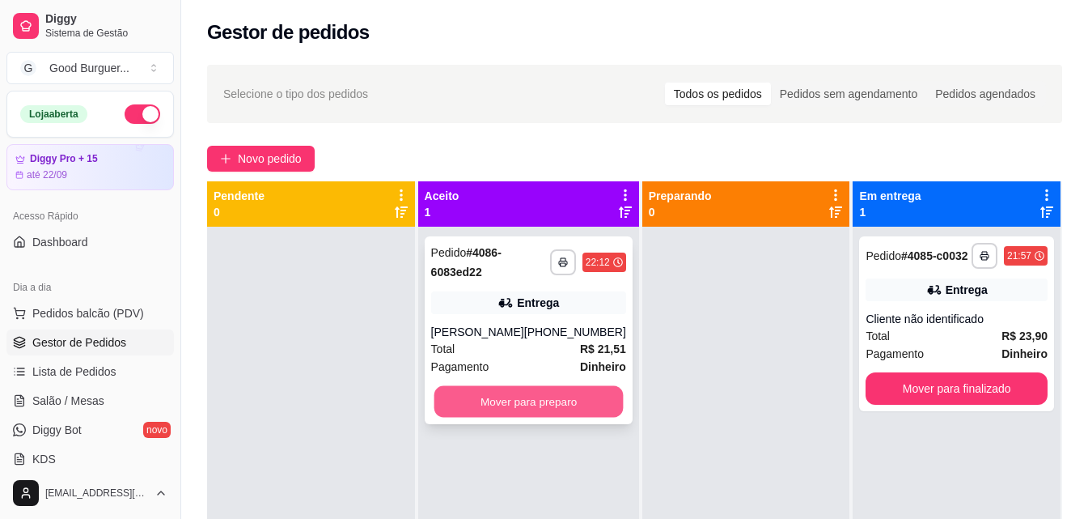
click at [532, 396] on button "Mover para preparo" at bounding box center [528, 402] width 189 height 32
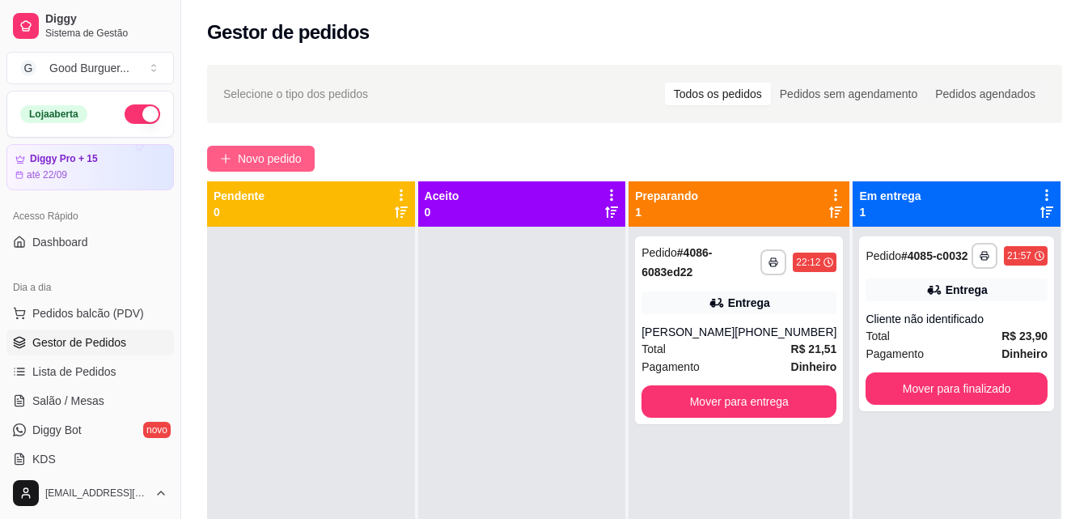
click at [246, 149] on button "Novo pedido" at bounding box center [261, 159] width 108 height 26
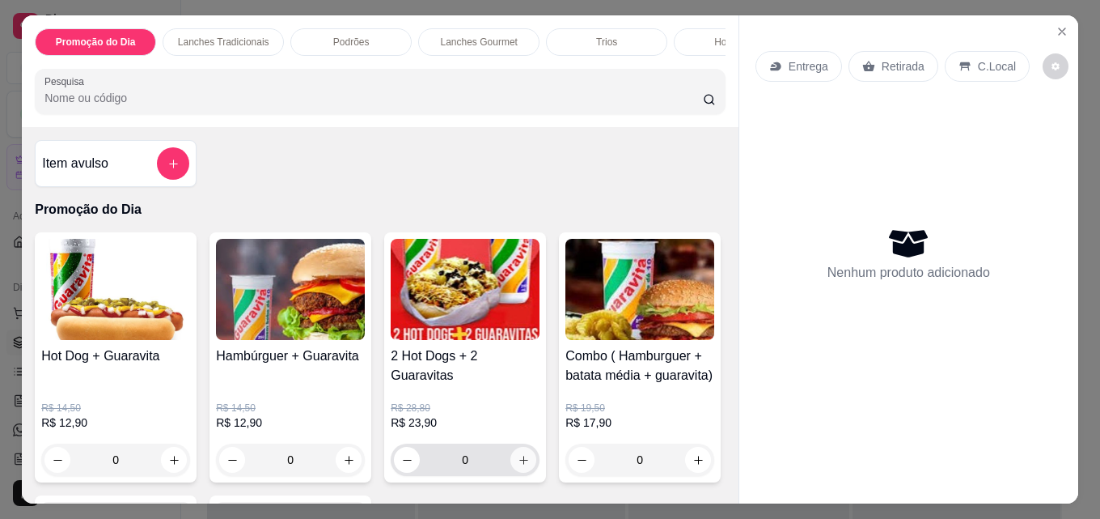
click at [519, 461] on icon "increase-product-quantity" at bounding box center [524, 460] width 12 height 12
type input "1"
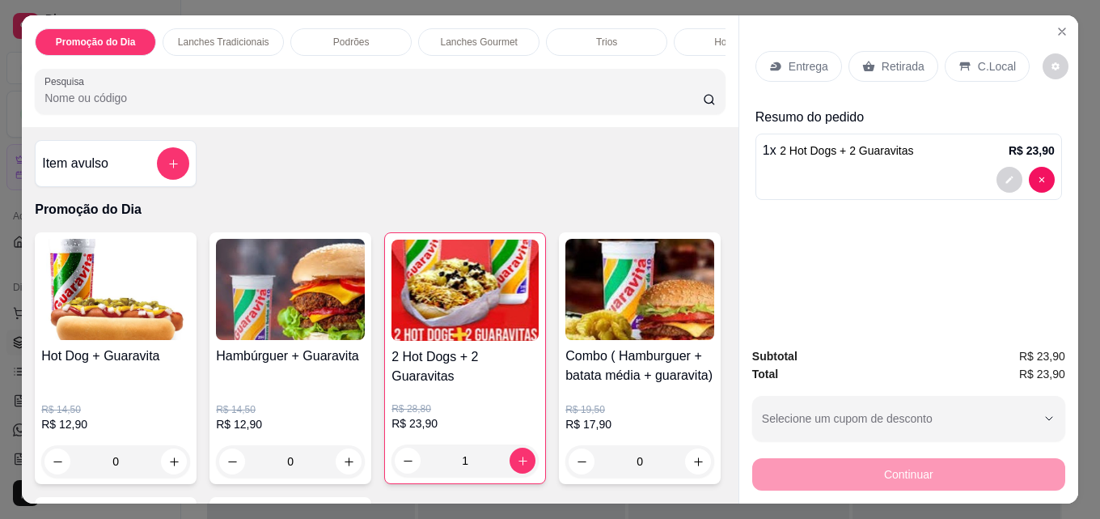
click at [803, 66] on p "Entrega" at bounding box center [809, 66] width 40 height 16
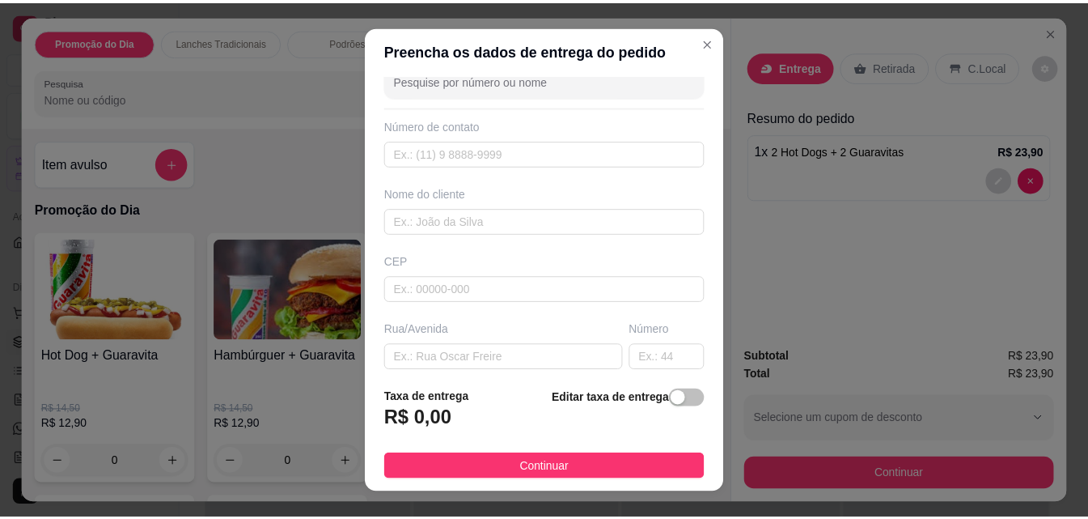
scroll to position [81, 0]
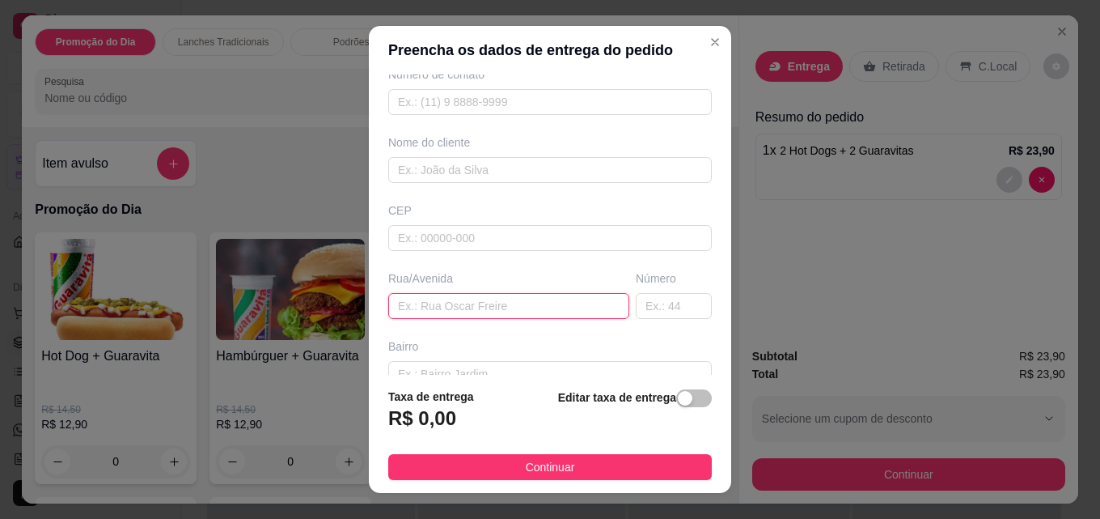
click at [438, 311] on input "text" at bounding box center [508, 306] width 241 height 26
type input "[GEOGRAPHIC_DATA]"
click at [678, 312] on input "text" at bounding box center [674, 306] width 76 height 26
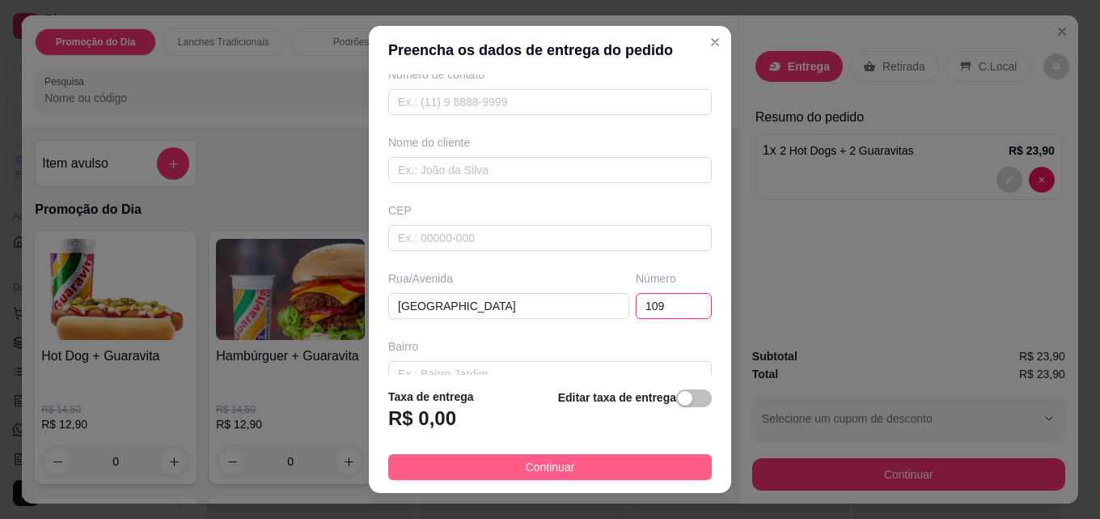
type input "109"
click at [567, 472] on button "Continuar" at bounding box center [550, 467] width 324 height 26
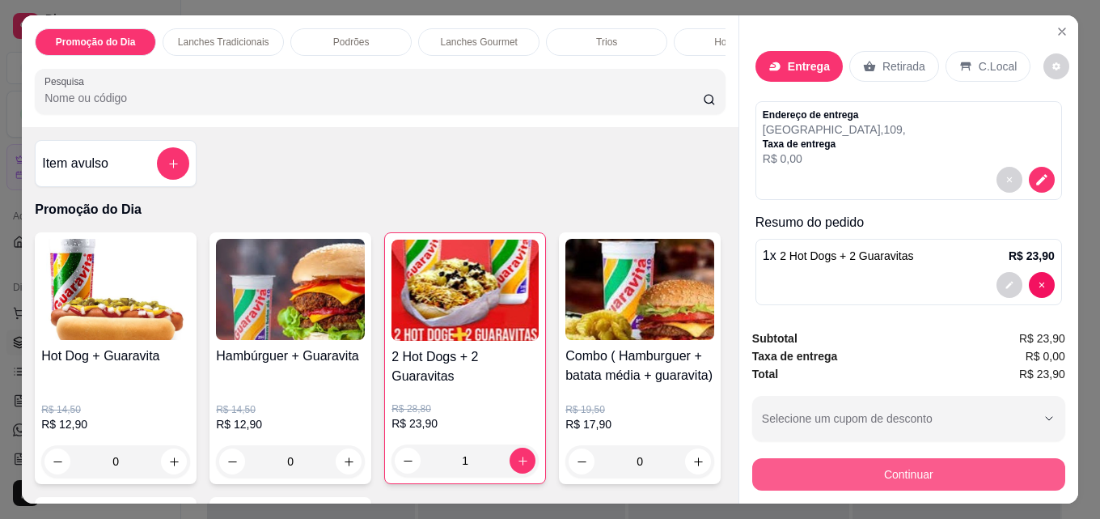
click at [869, 476] on button "Continuar" at bounding box center [908, 474] width 313 height 32
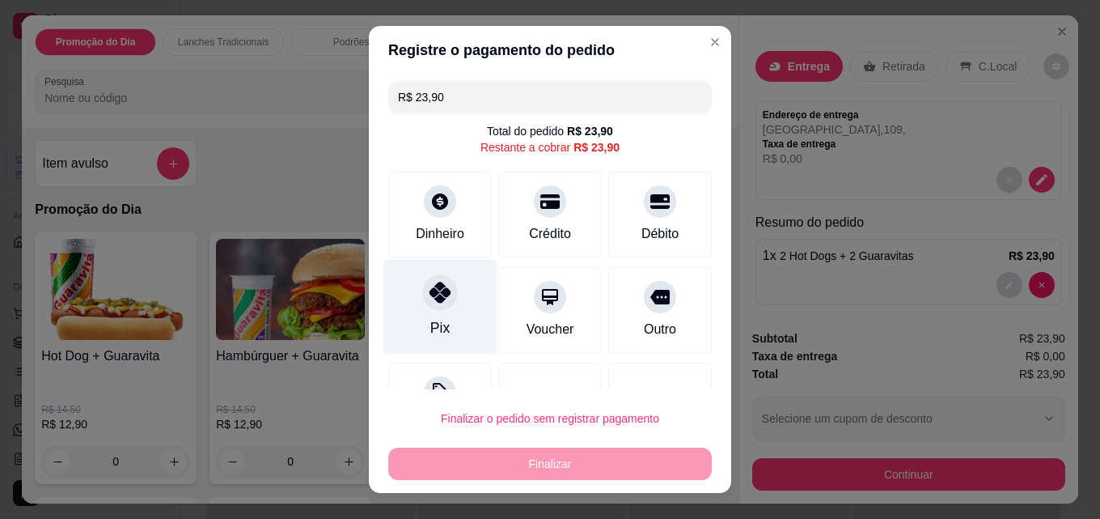
click at [449, 304] on div "Pix" at bounding box center [440, 307] width 114 height 95
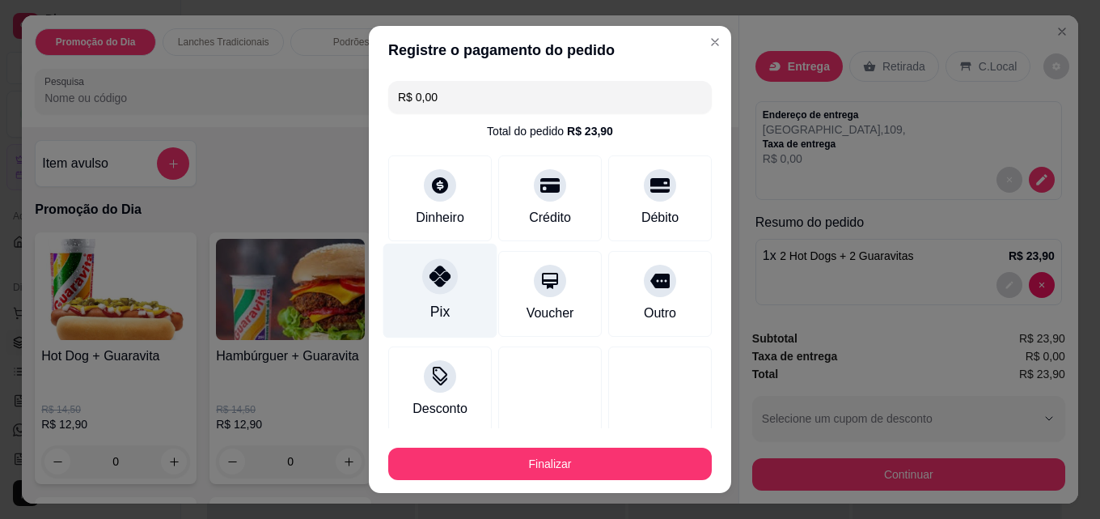
type input "R$ 0,00"
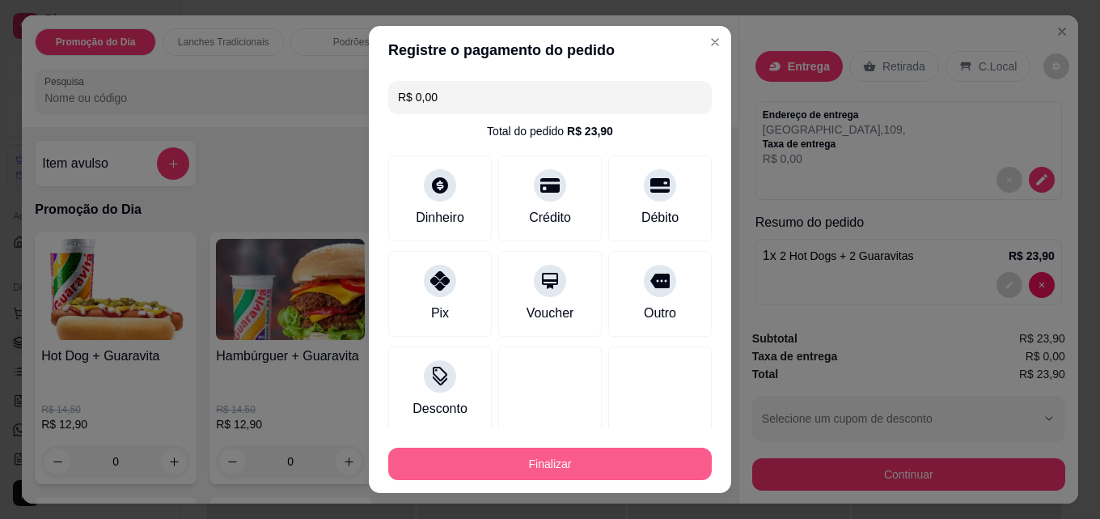
click at [532, 470] on button "Finalizar" at bounding box center [550, 463] width 324 height 32
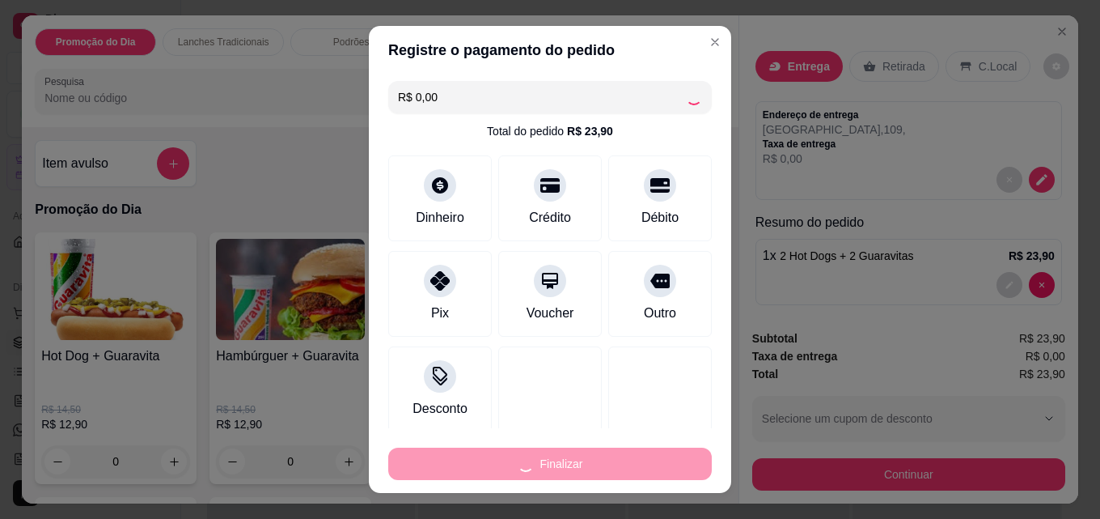
type input "0"
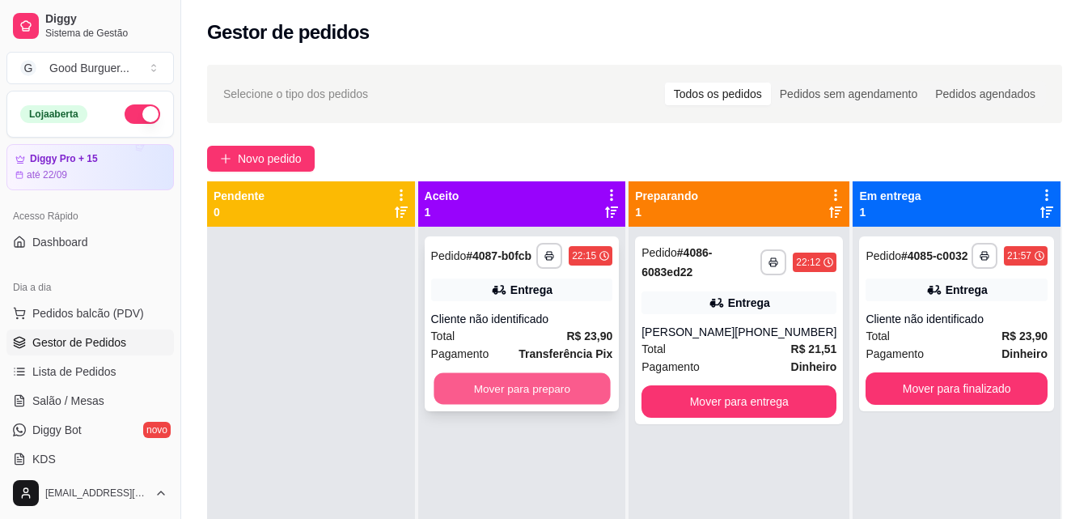
click at [554, 384] on button "Mover para preparo" at bounding box center [522, 389] width 176 height 32
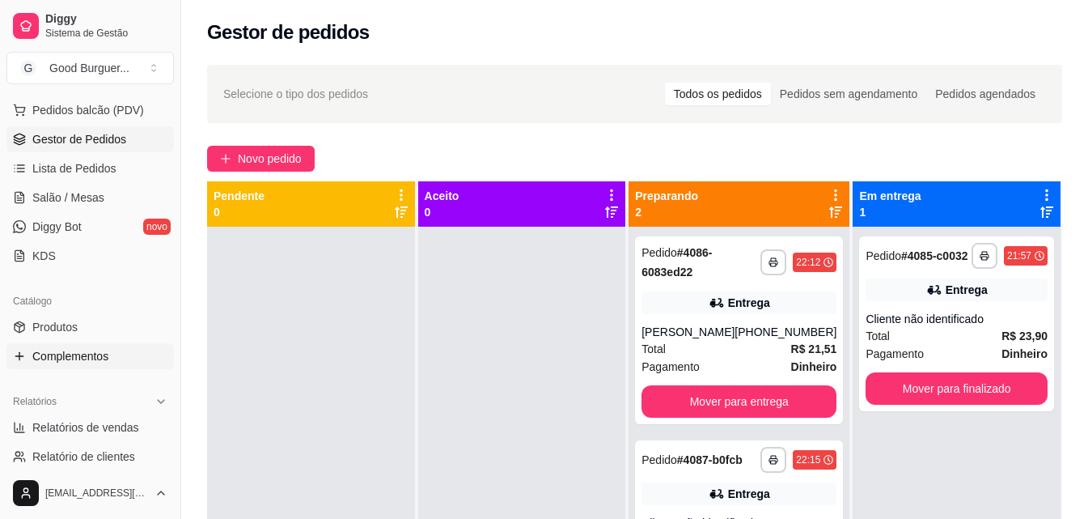
scroll to position [243, 0]
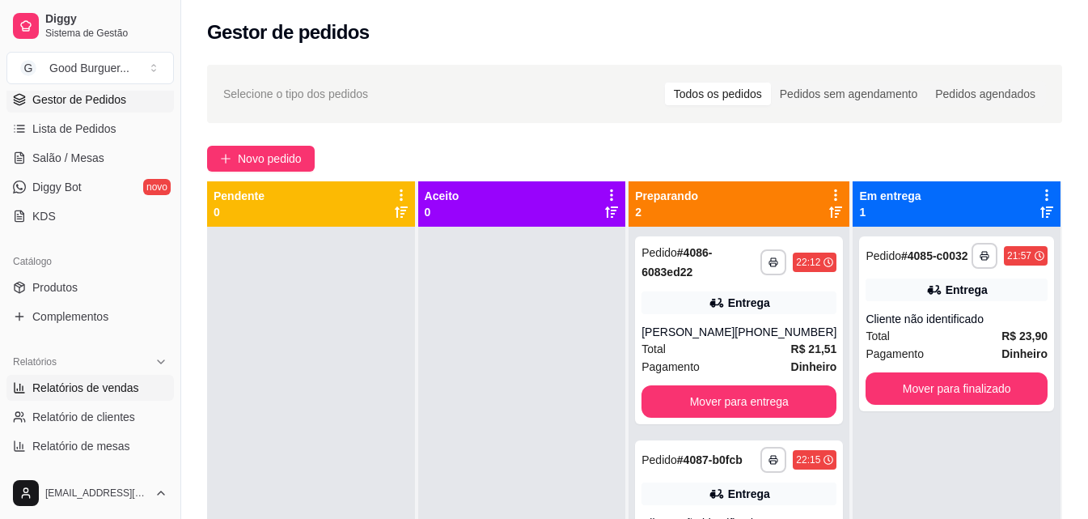
click at [82, 385] on span "Relatórios de vendas" at bounding box center [85, 387] width 107 height 16
select select "ALL"
select select "0"
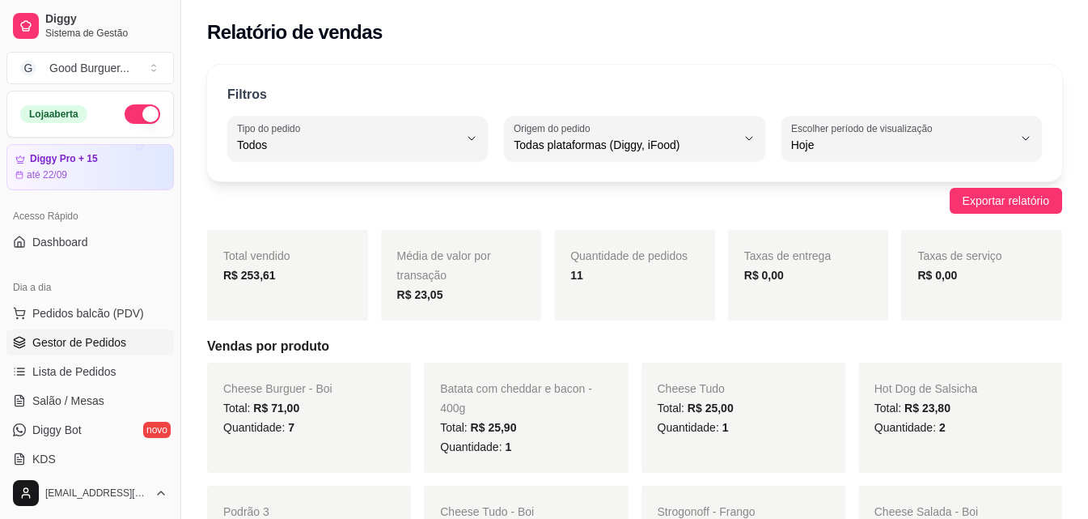
click at [81, 338] on span "Gestor de Pedidos" at bounding box center [79, 342] width 94 height 16
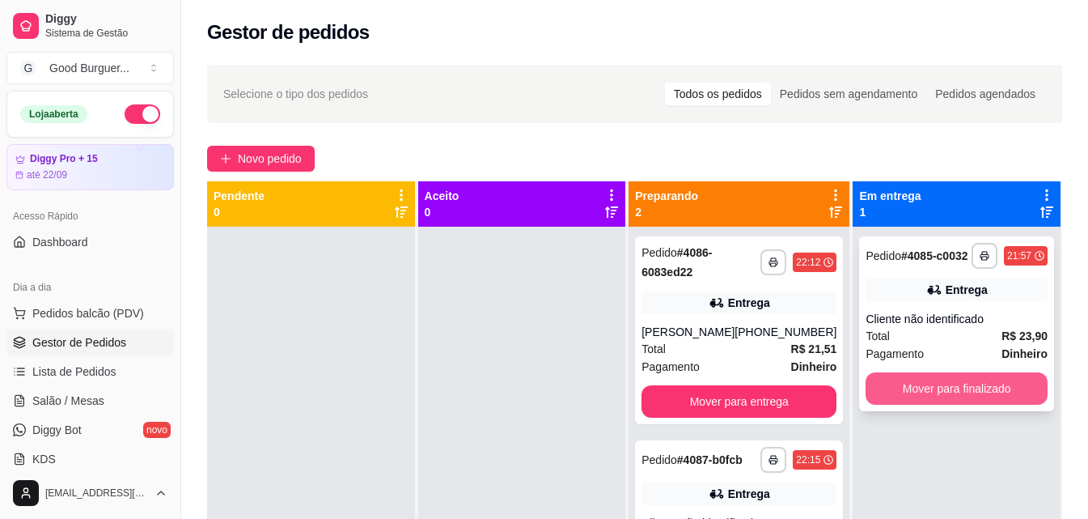
click at [959, 380] on button "Mover para finalizado" at bounding box center [957, 388] width 182 height 32
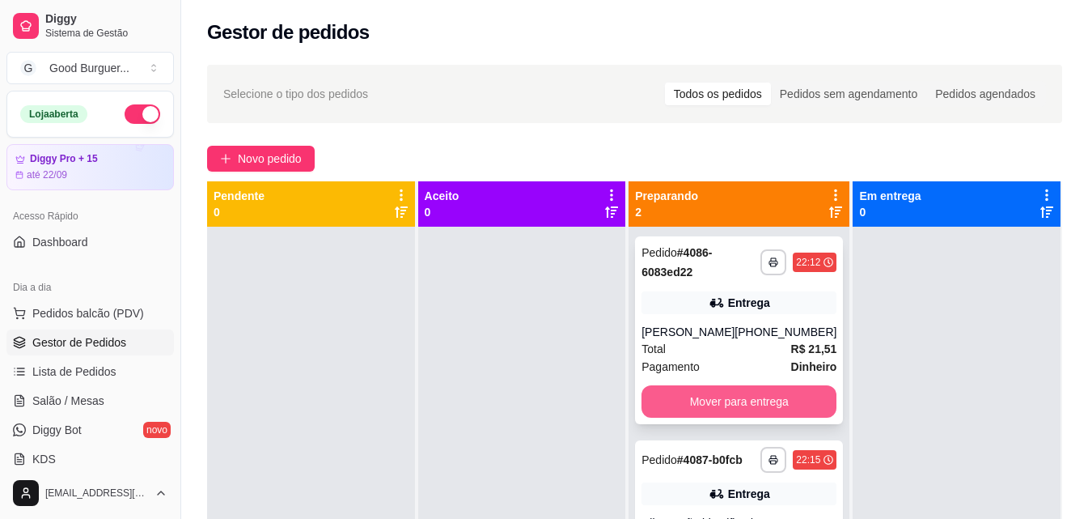
click at [777, 400] on button "Mover para entrega" at bounding box center [739, 401] width 195 height 32
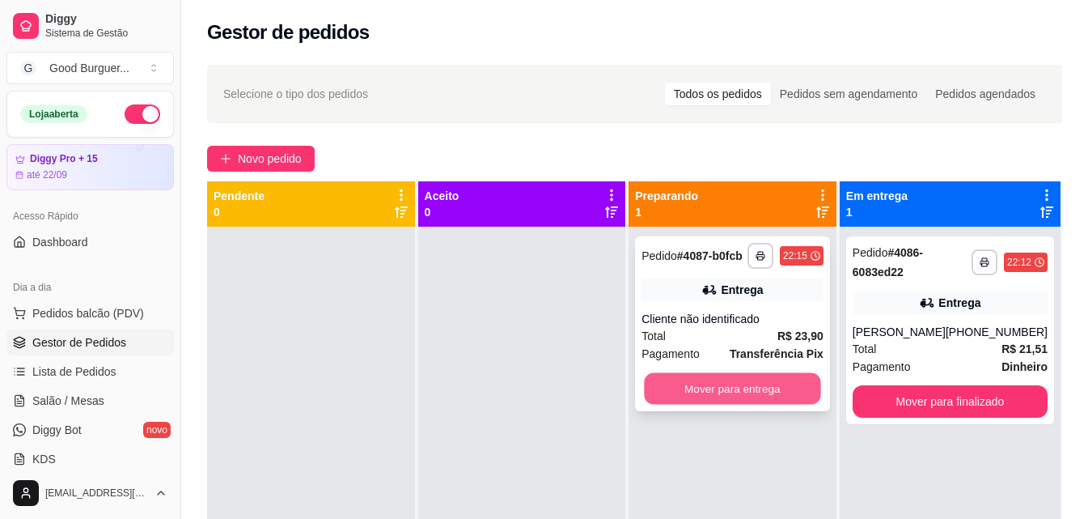
click at [779, 395] on button "Mover para entrega" at bounding box center [733, 389] width 176 height 32
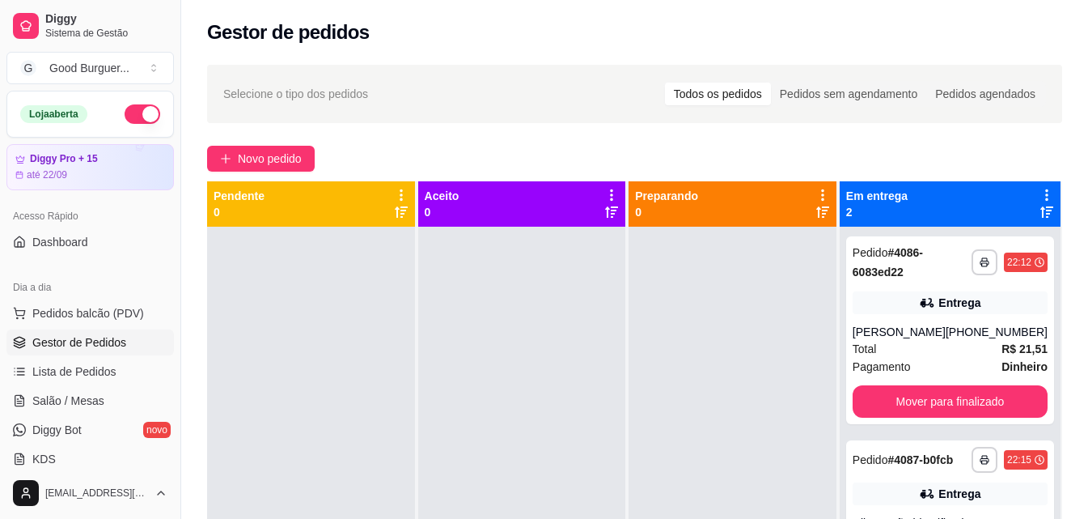
scroll to position [45, 0]
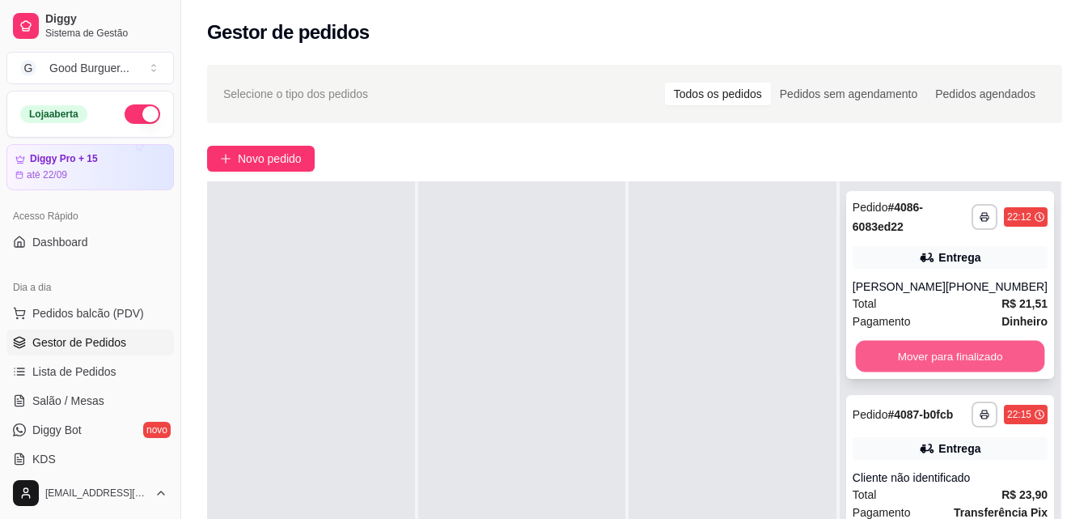
click at [942, 366] on button "Mover para finalizado" at bounding box center [949, 357] width 189 height 32
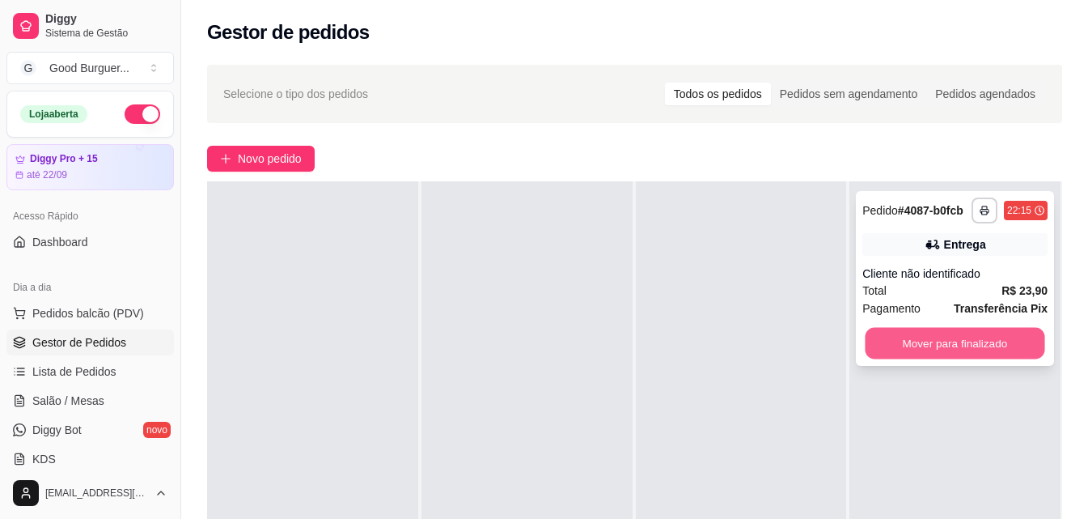
click at [940, 345] on button "Mover para finalizado" at bounding box center [956, 344] width 180 height 32
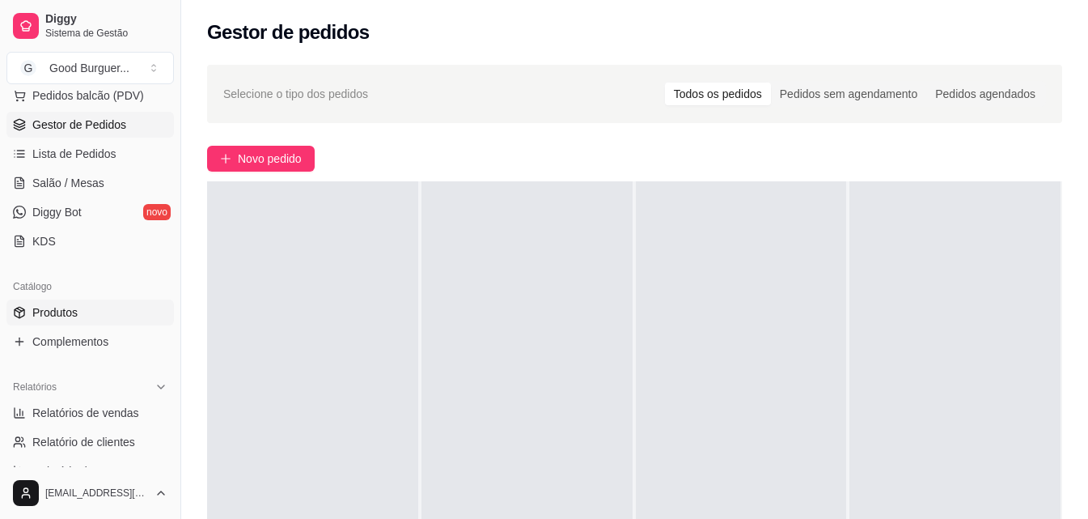
scroll to position [243, 0]
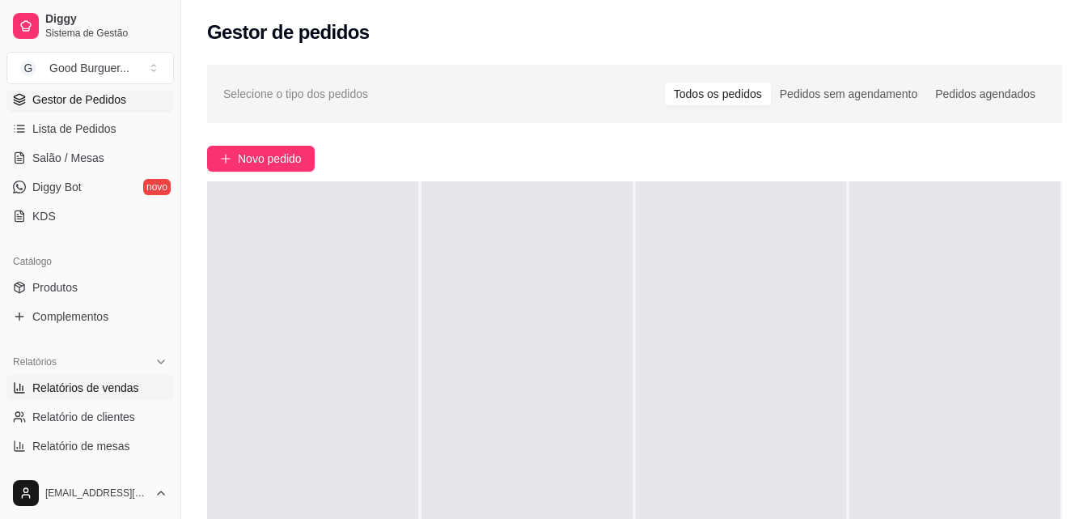
click at [91, 385] on span "Relatórios de vendas" at bounding box center [85, 387] width 107 height 16
select select "ALL"
select select "0"
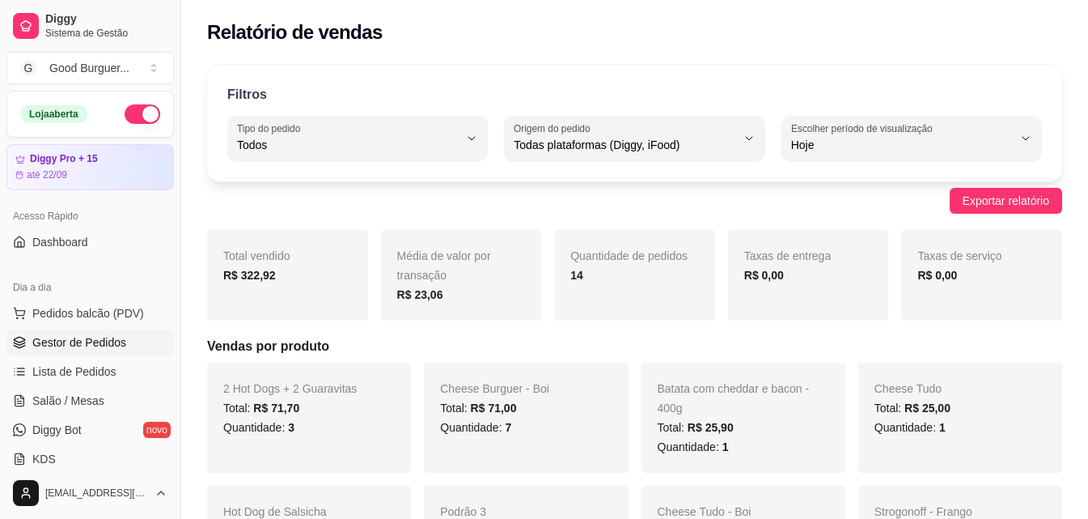
click at [101, 343] on span "Gestor de Pedidos" at bounding box center [79, 342] width 94 height 16
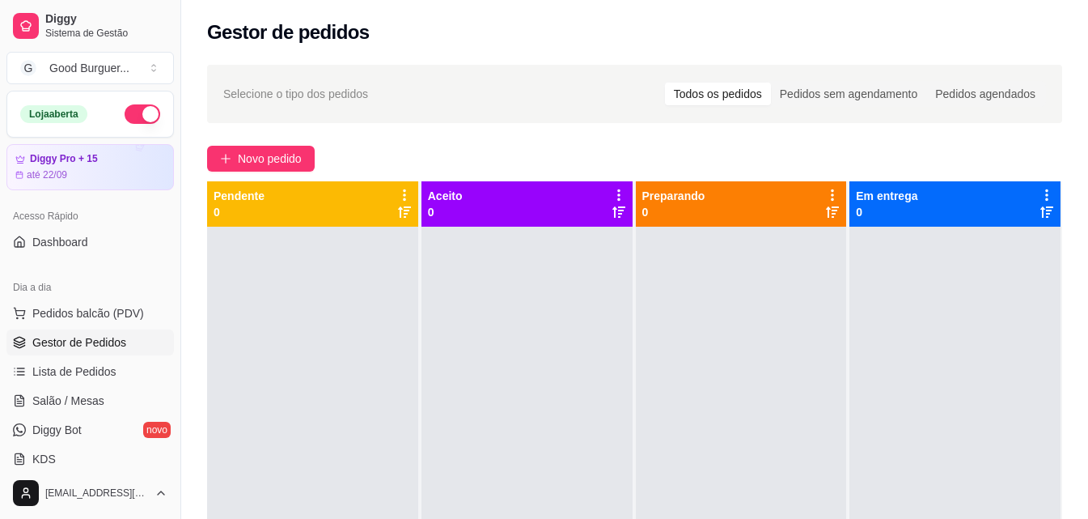
click at [125, 115] on button "button" at bounding box center [143, 113] width 36 height 19
